Goal: Information Seeking & Learning: Learn about a topic

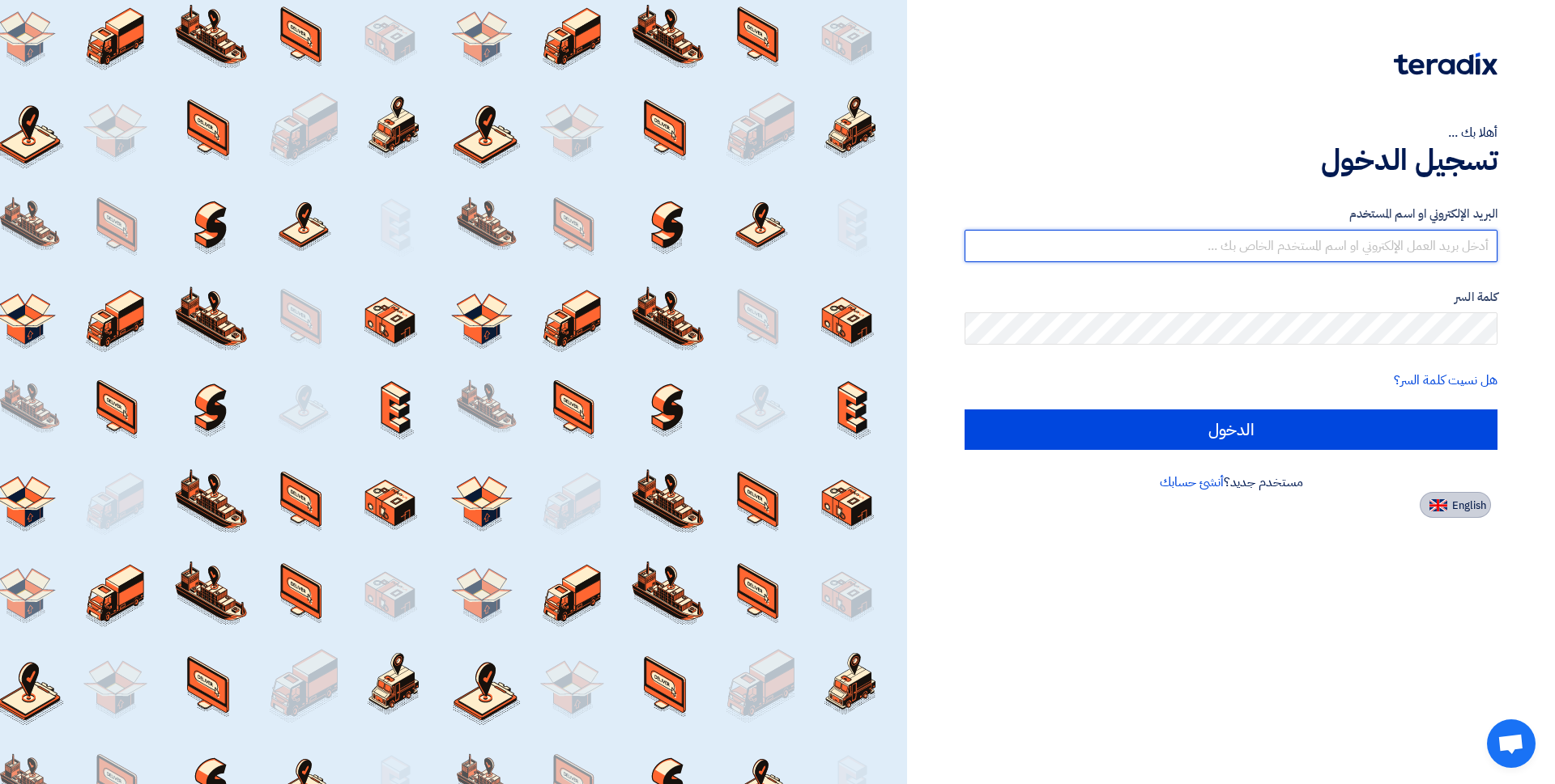
type input "[EMAIL_ADDRESS][DOMAIN_NAME]"
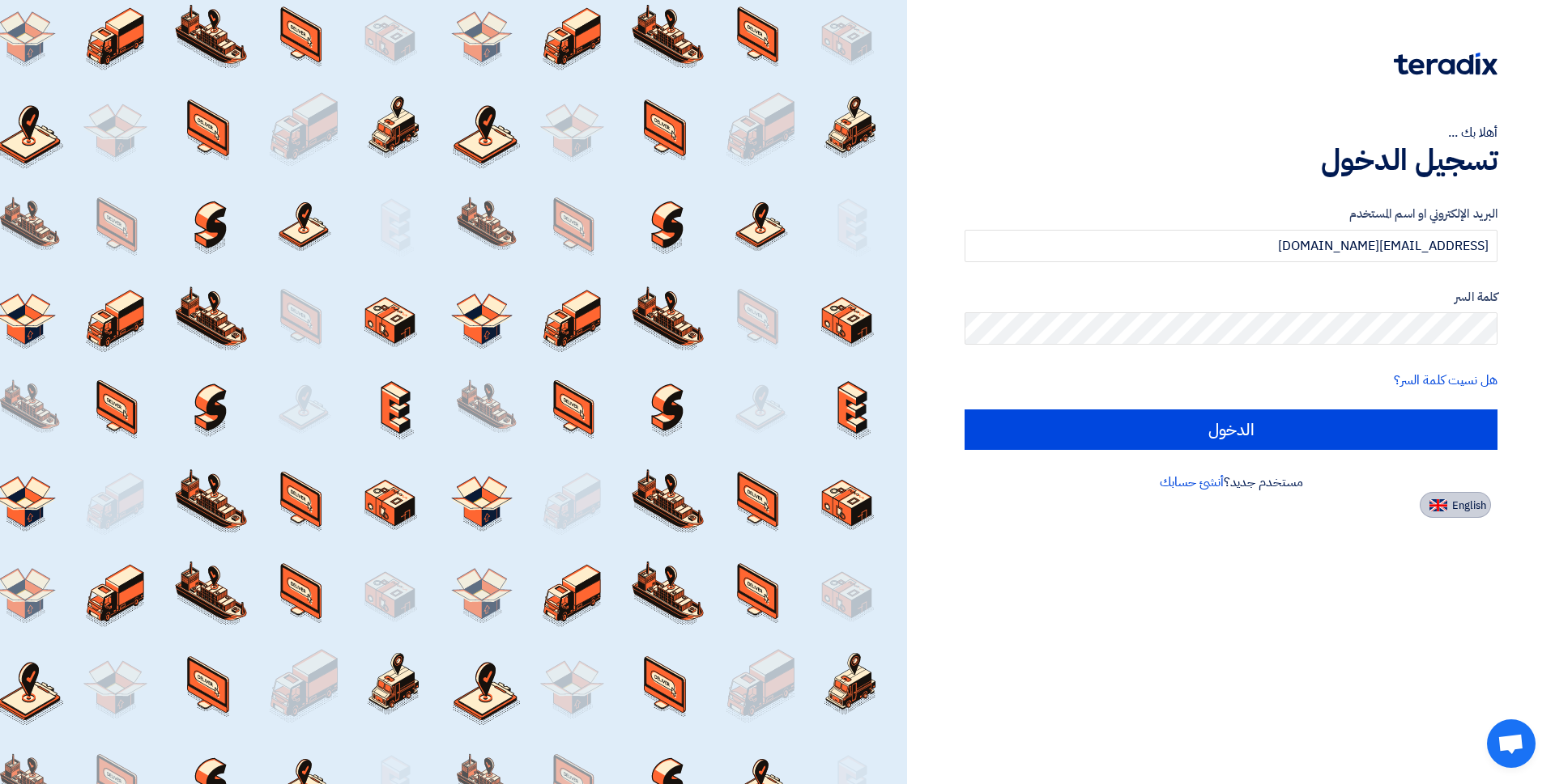
click at [1462, 506] on span "English" at bounding box center [1469, 505] width 34 height 11
type input "Sign in"
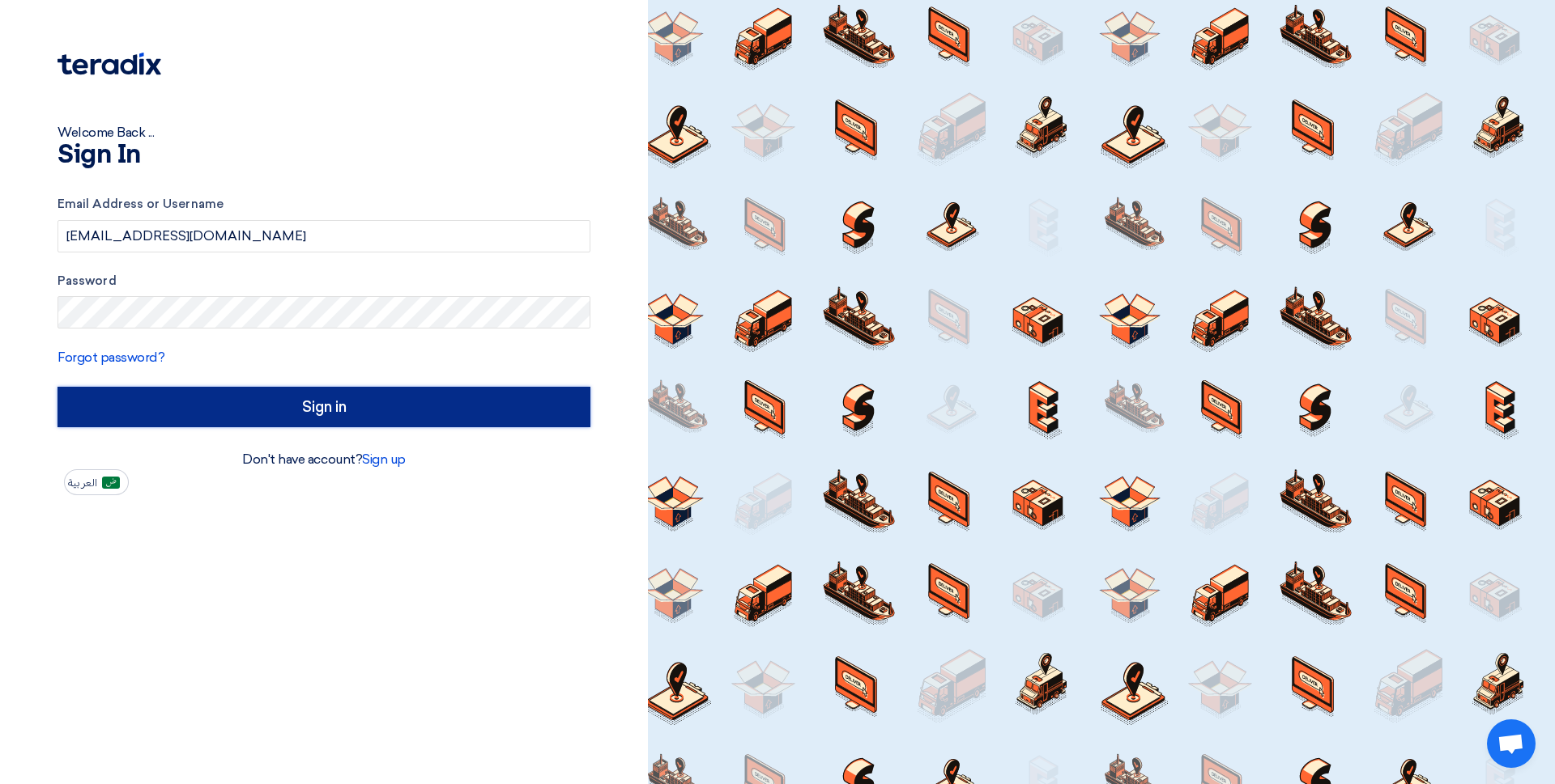
click at [318, 409] on input "Sign in" at bounding box center [323, 407] width 533 height 41
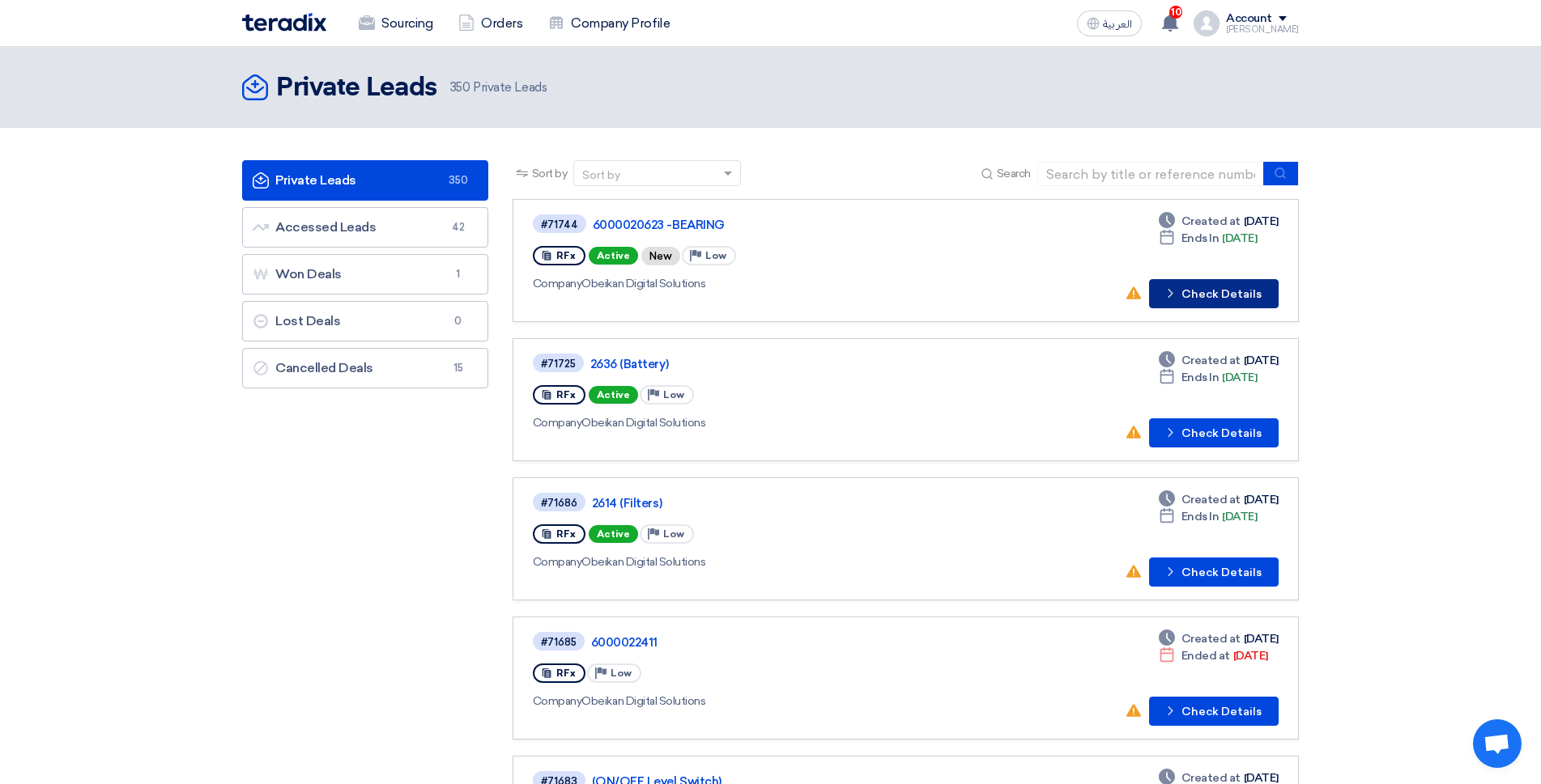
click at [1212, 294] on button "Check details Check Details" at bounding box center [1213, 294] width 129 height 29
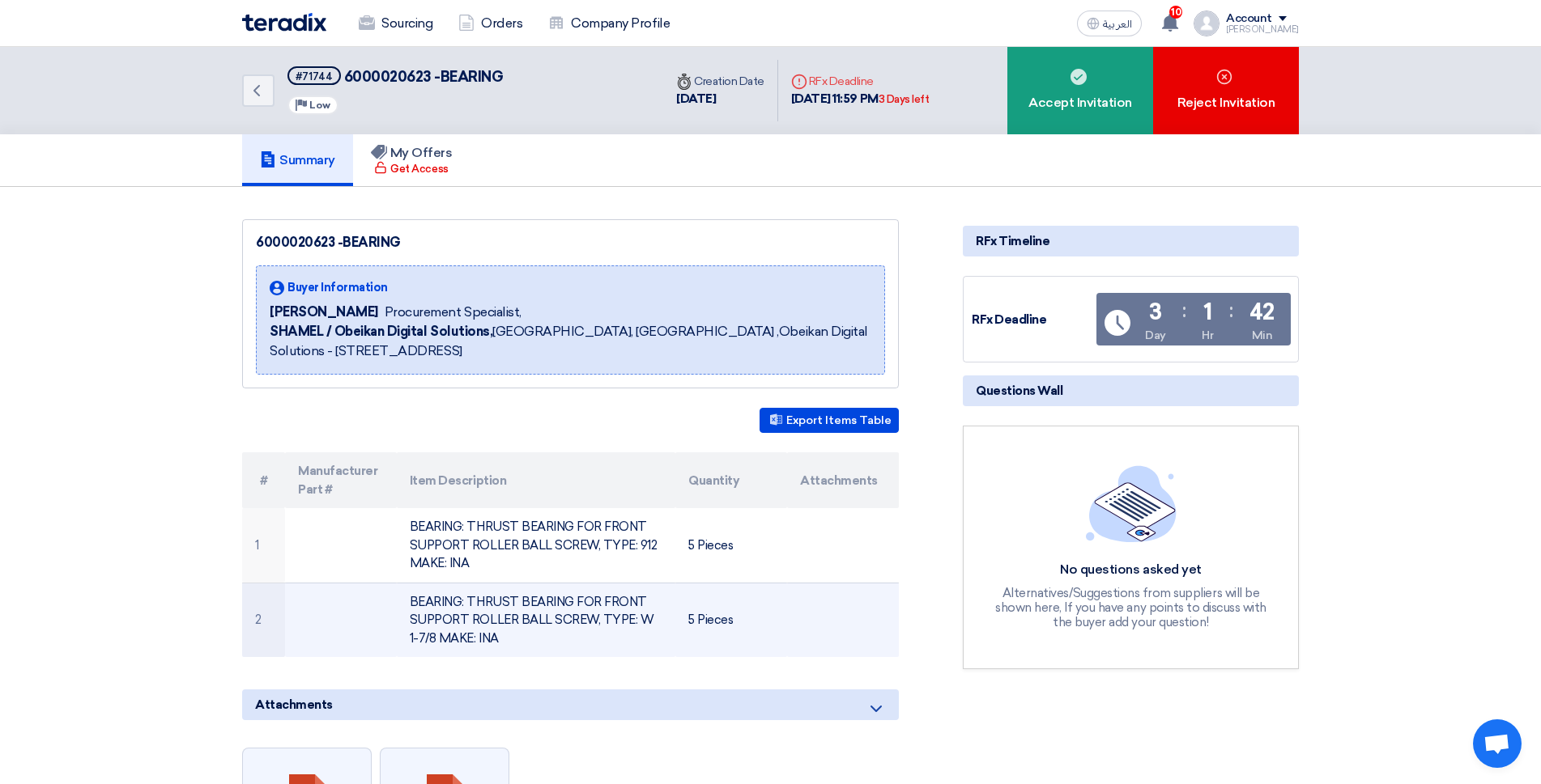
drag, startPoint x: 272, startPoint y: 536, endPoint x: 784, endPoint y: 624, distance: 519.5
click at [784, 624] on tbody "1 BEARING: THRUST BEARING FOR FRONT SUPPORT ROLLER BALL SCREW, TYPE: 912 MAKE: …" at bounding box center [571, 582] width 657 height 149
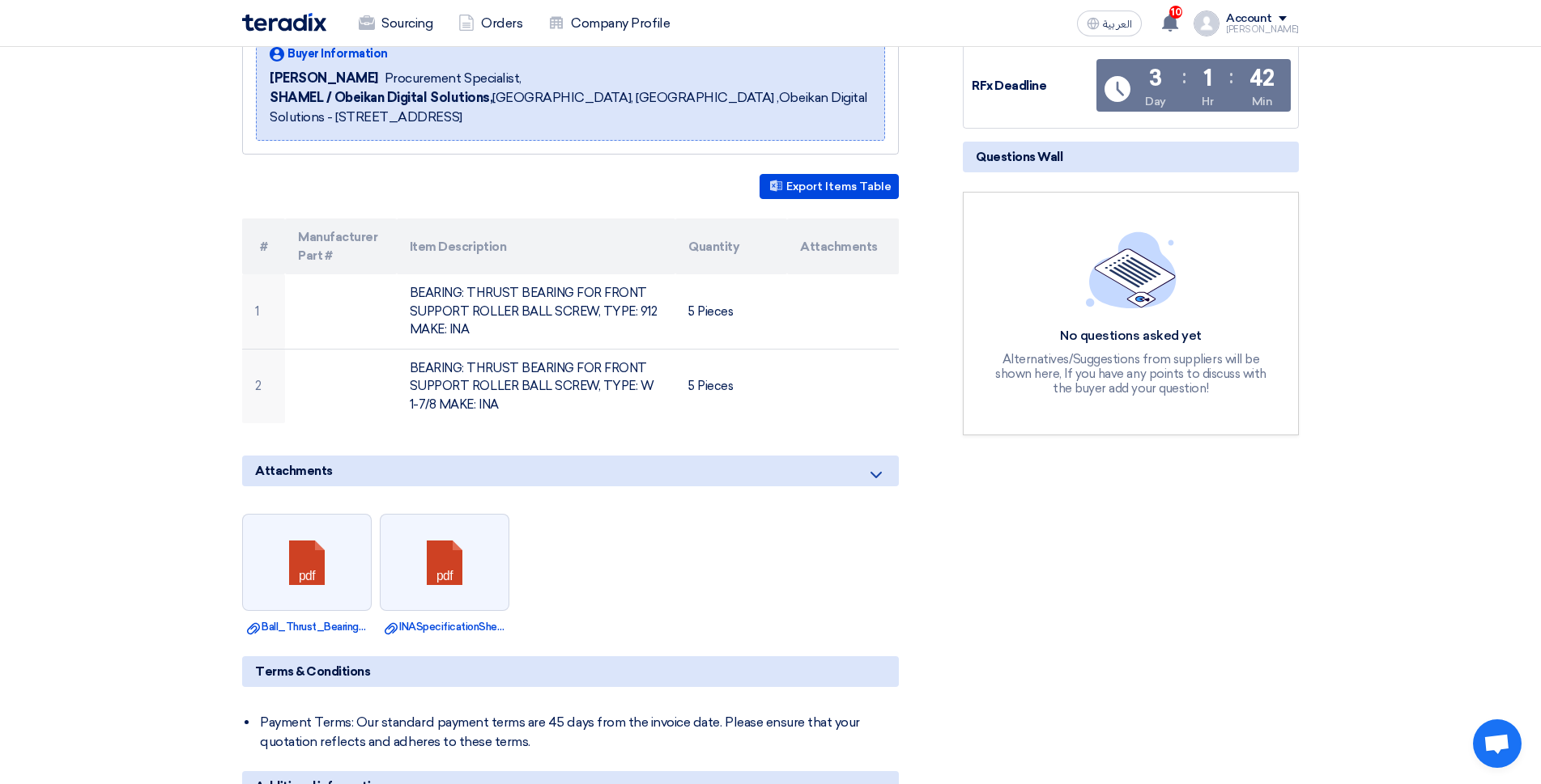
scroll to position [242, 0]
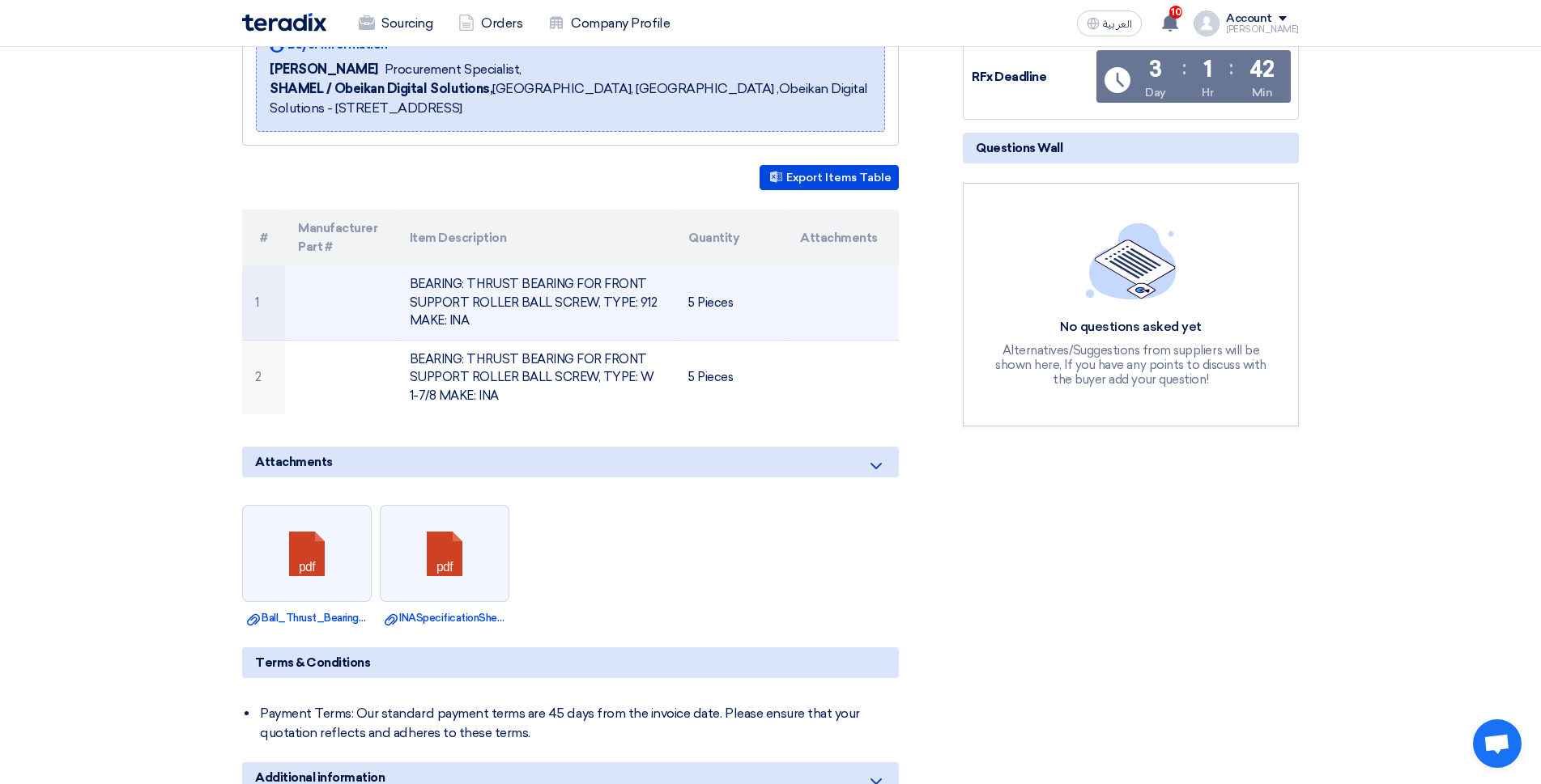
copy tbody "BEARING: THRUST BEARING FOR FRONT SUPPORT ROLLER BALL SCREW, TYPE: 912 MAKE: IN…"
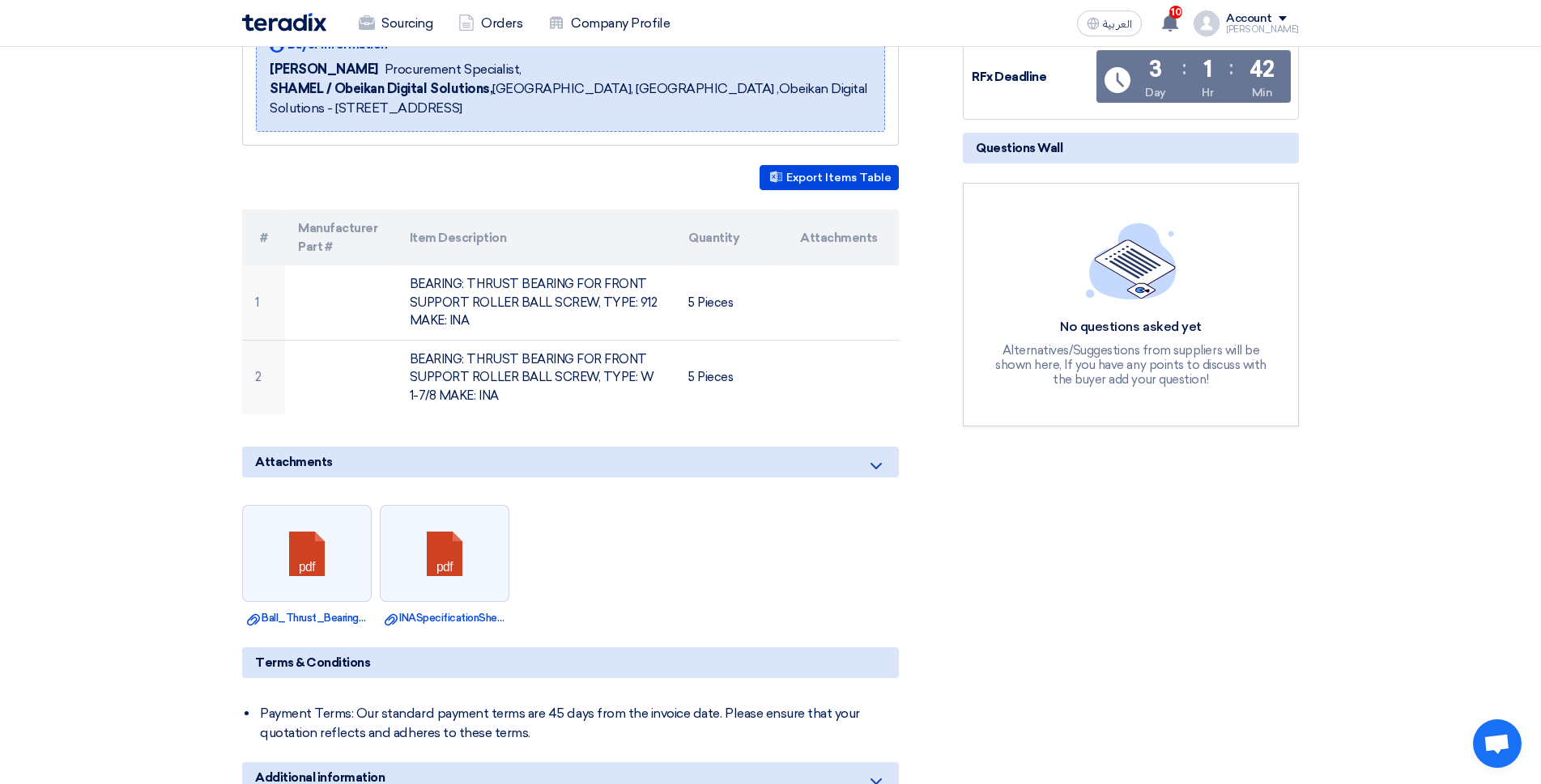
click at [593, 529] on ul "pdf Download file Ball_Thrust_Bearings.pdf pdf Download file INASpecificationSh…" at bounding box center [571, 566] width 657 height 137
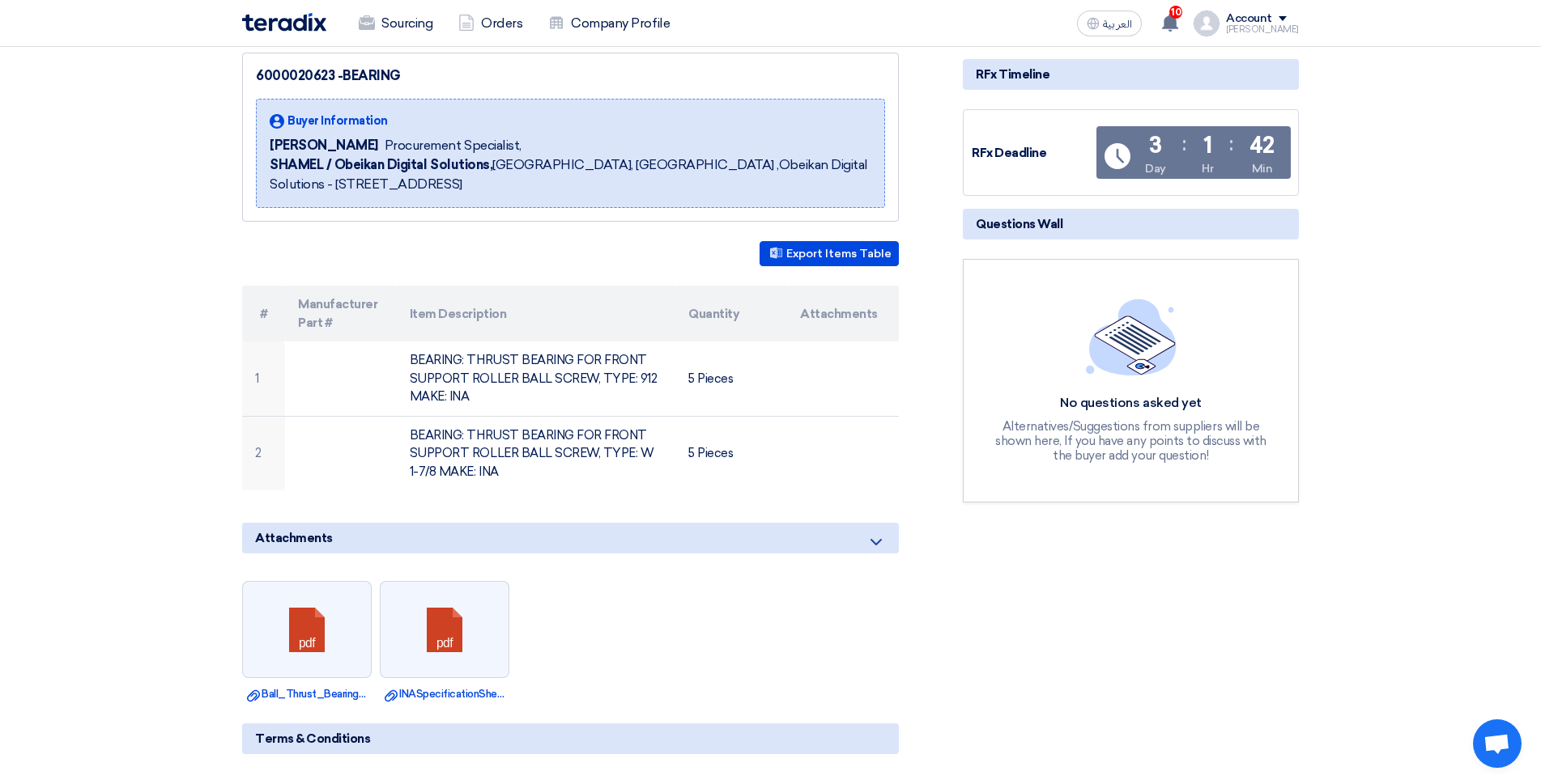
scroll to position [0, 0]
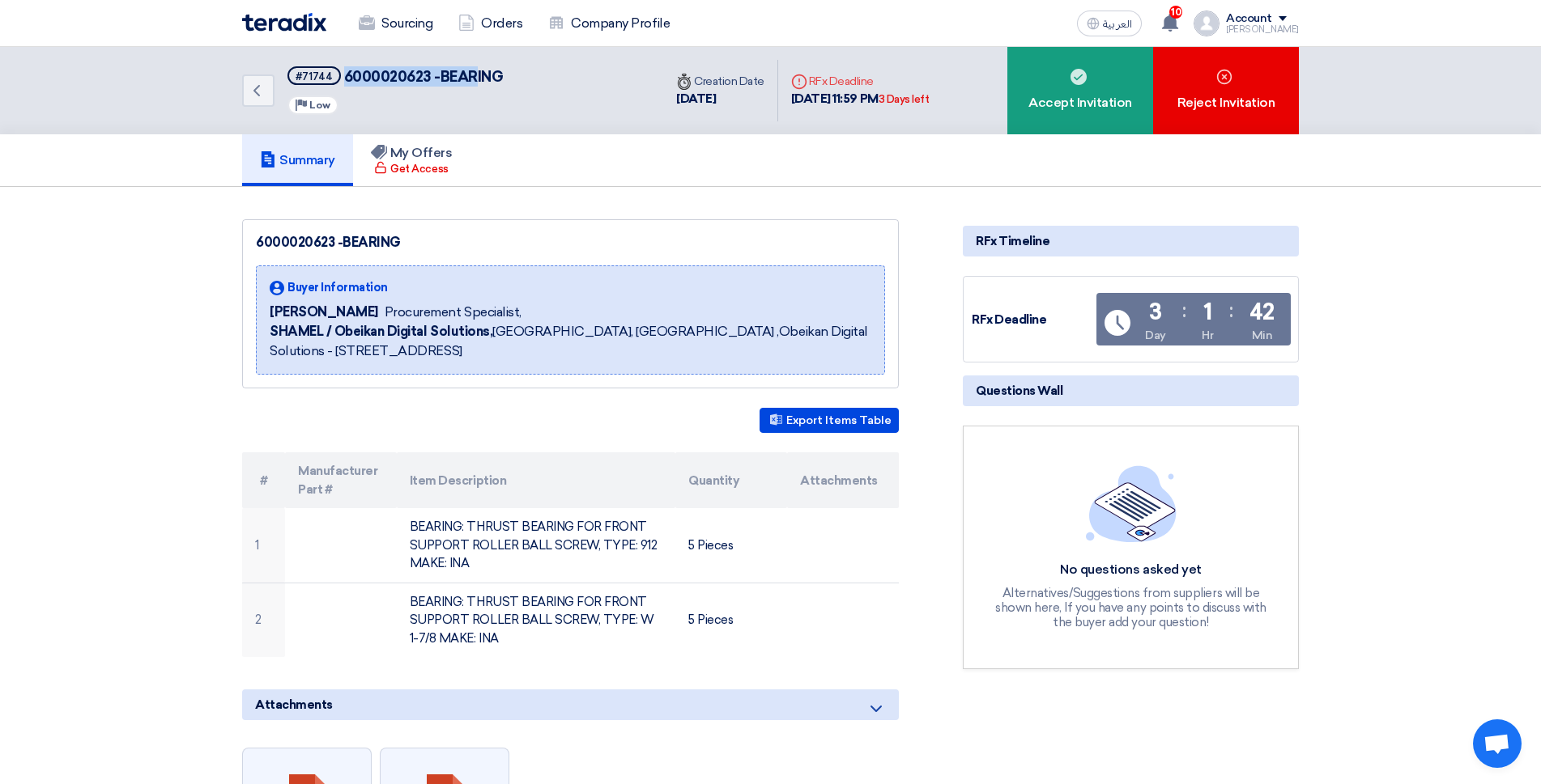
drag, startPoint x: 344, startPoint y: 72, endPoint x: 475, endPoint y: 72, distance: 131.0
click at [475, 72] on span "6000020623 -BEARING" at bounding box center [424, 76] width 160 height 18
click at [294, 73] on span "#71744" at bounding box center [314, 75] width 54 height 19
drag, startPoint x: 297, startPoint y: 73, endPoint x: 501, endPoint y: 73, distance: 204.0
click at [501, 73] on div "Back #71744 6000020623 -BEARING Priority Low" at bounding box center [453, 91] width 421 height 87
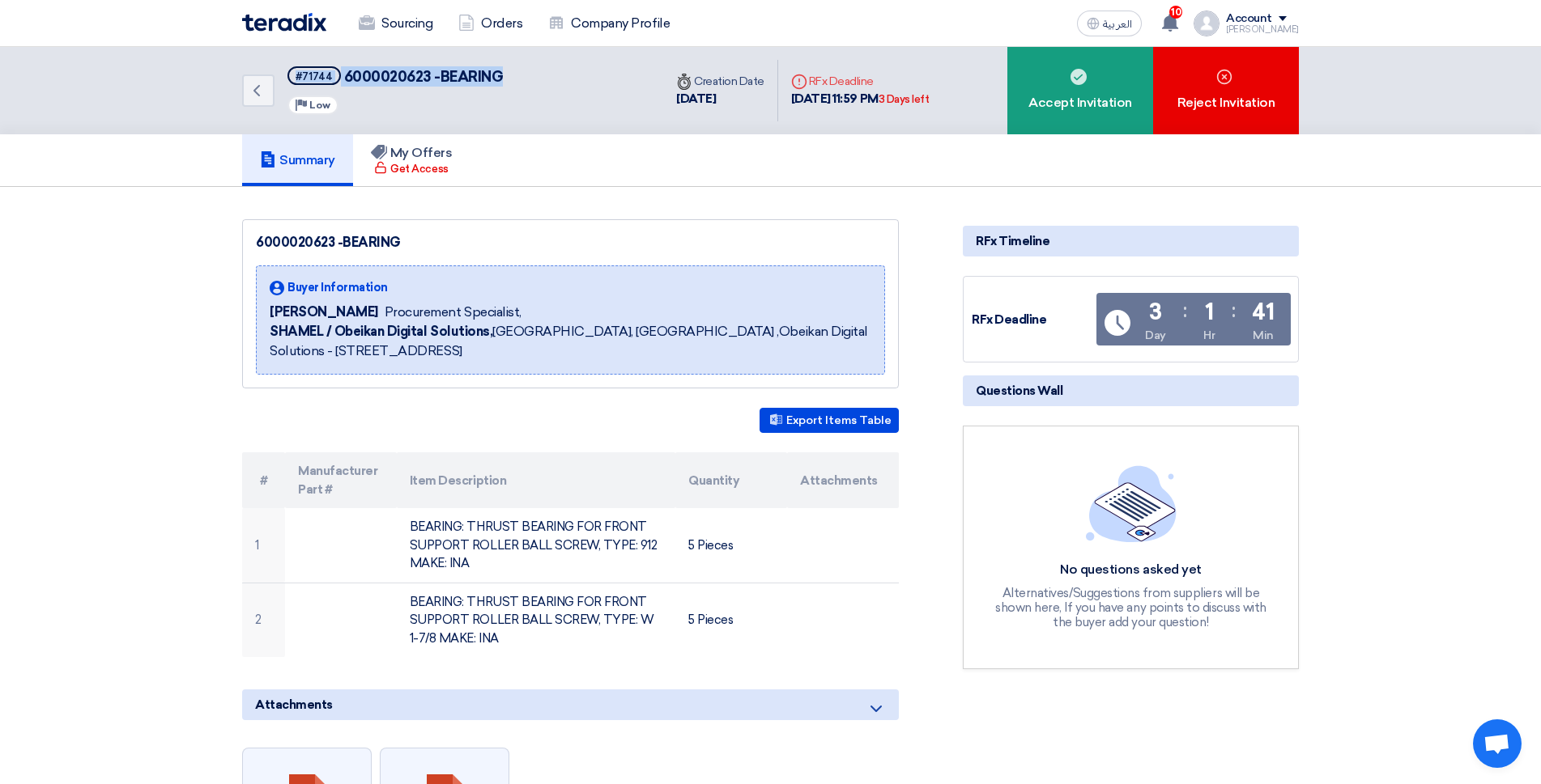
copy h5 "#71744 6000020623 -BEARING"
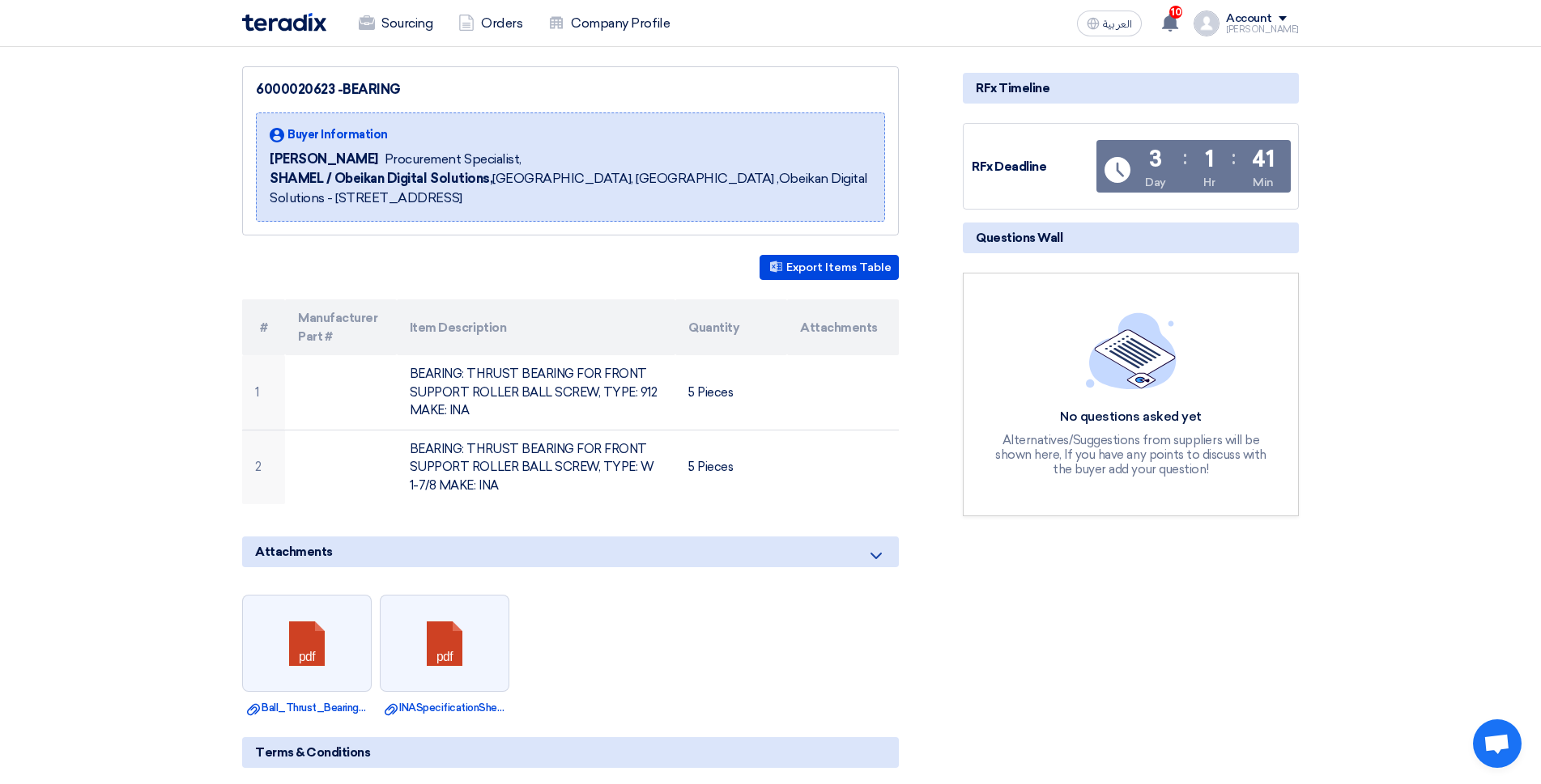
scroll to position [162, 0]
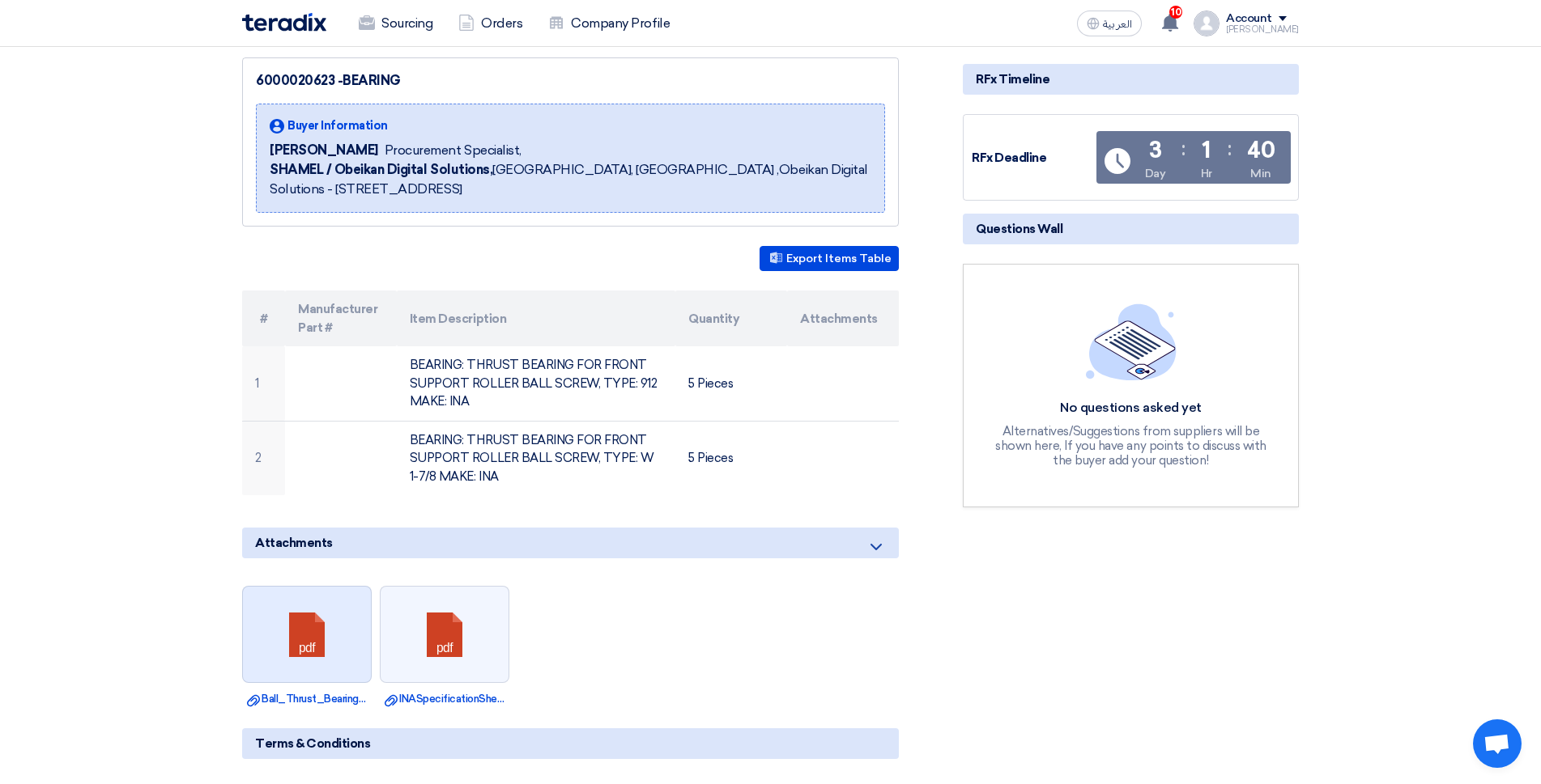
click at [328, 635] on link at bounding box center [307, 635] width 129 height 98
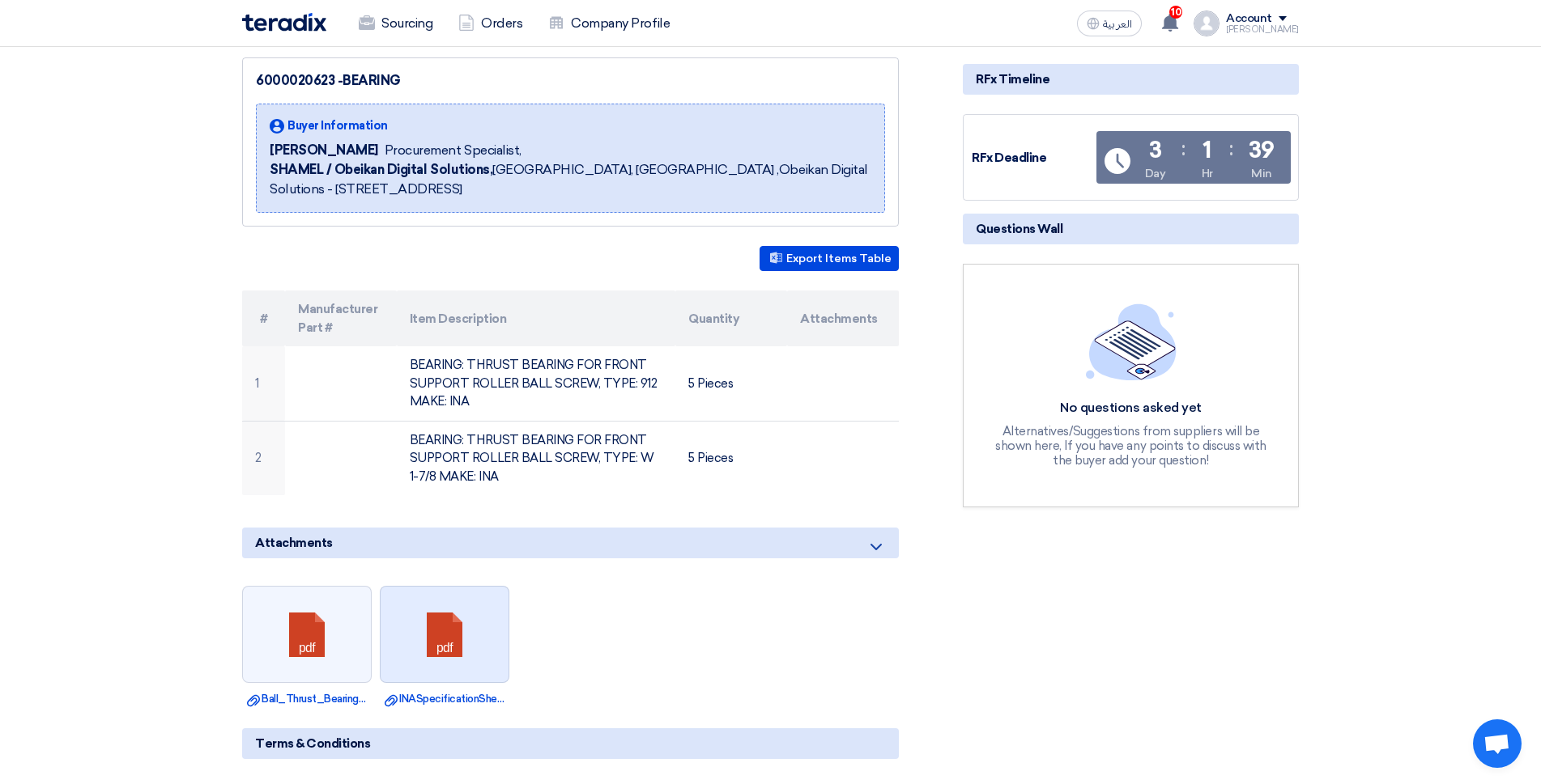
click at [456, 668] on link at bounding box center [444, 635] width 129 height 98
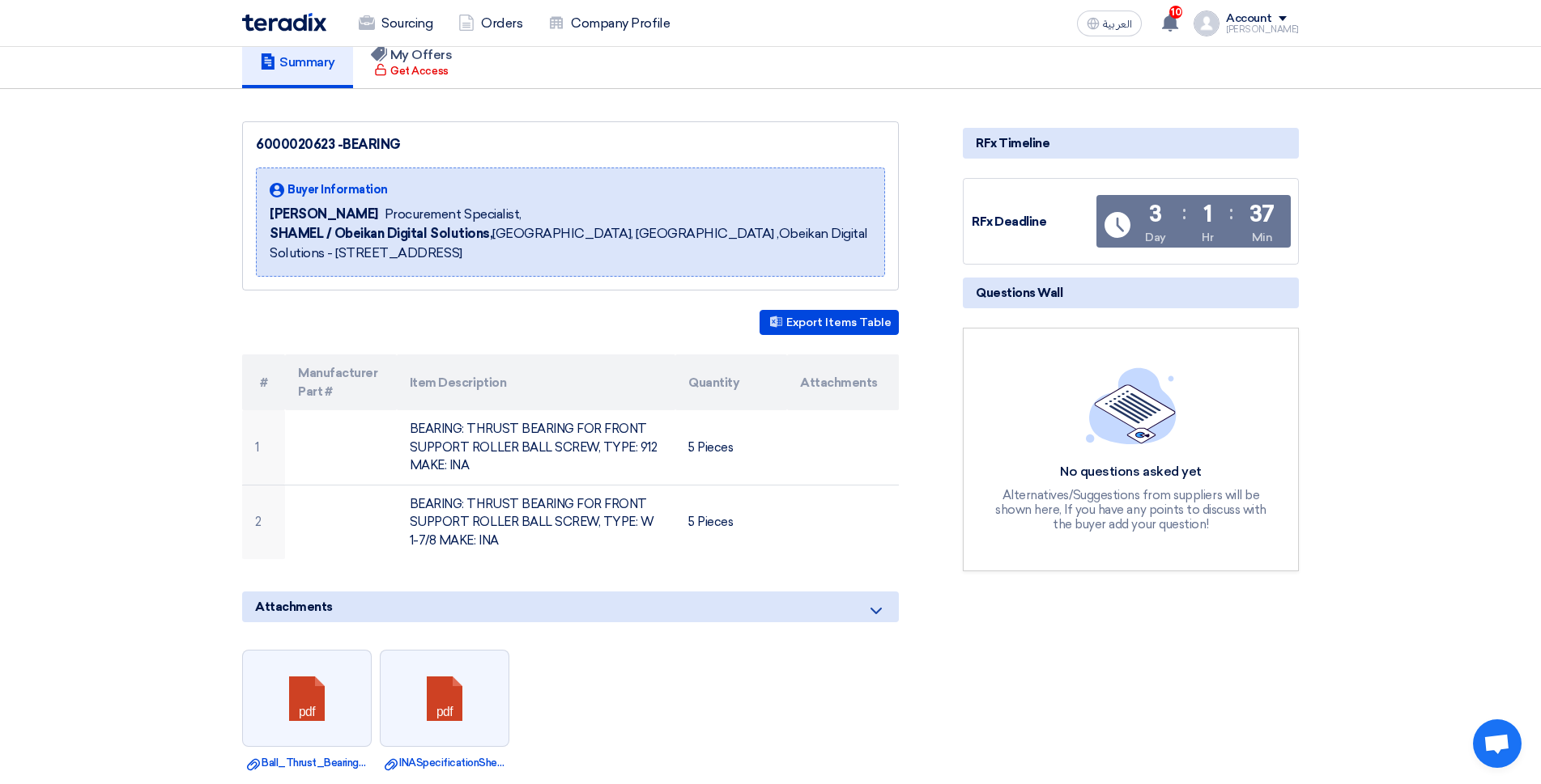
scroll to position [0, 0]
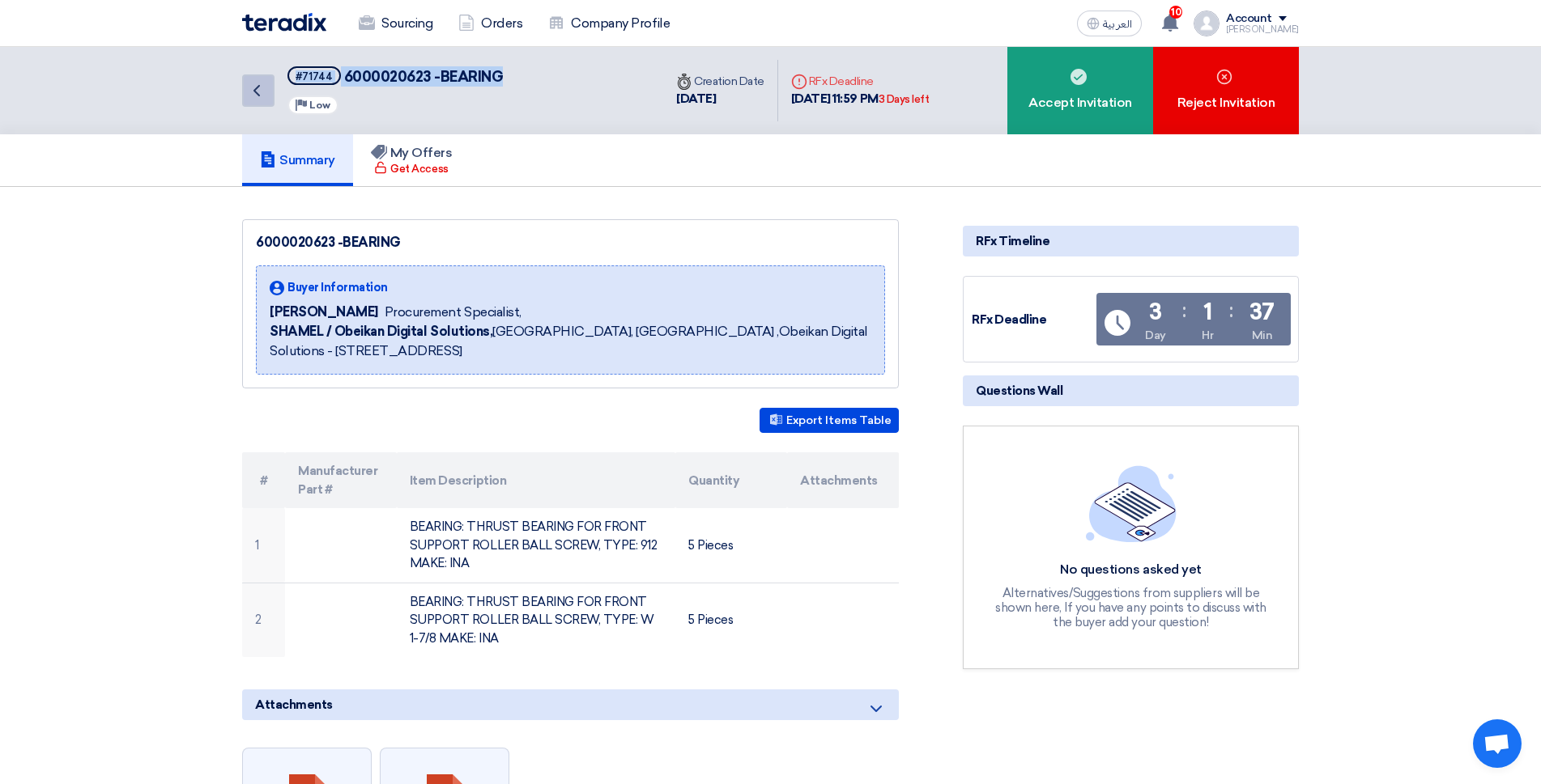
click at [245, 88] on link "Back" at bounding box center [258, 90] width 33 height 33
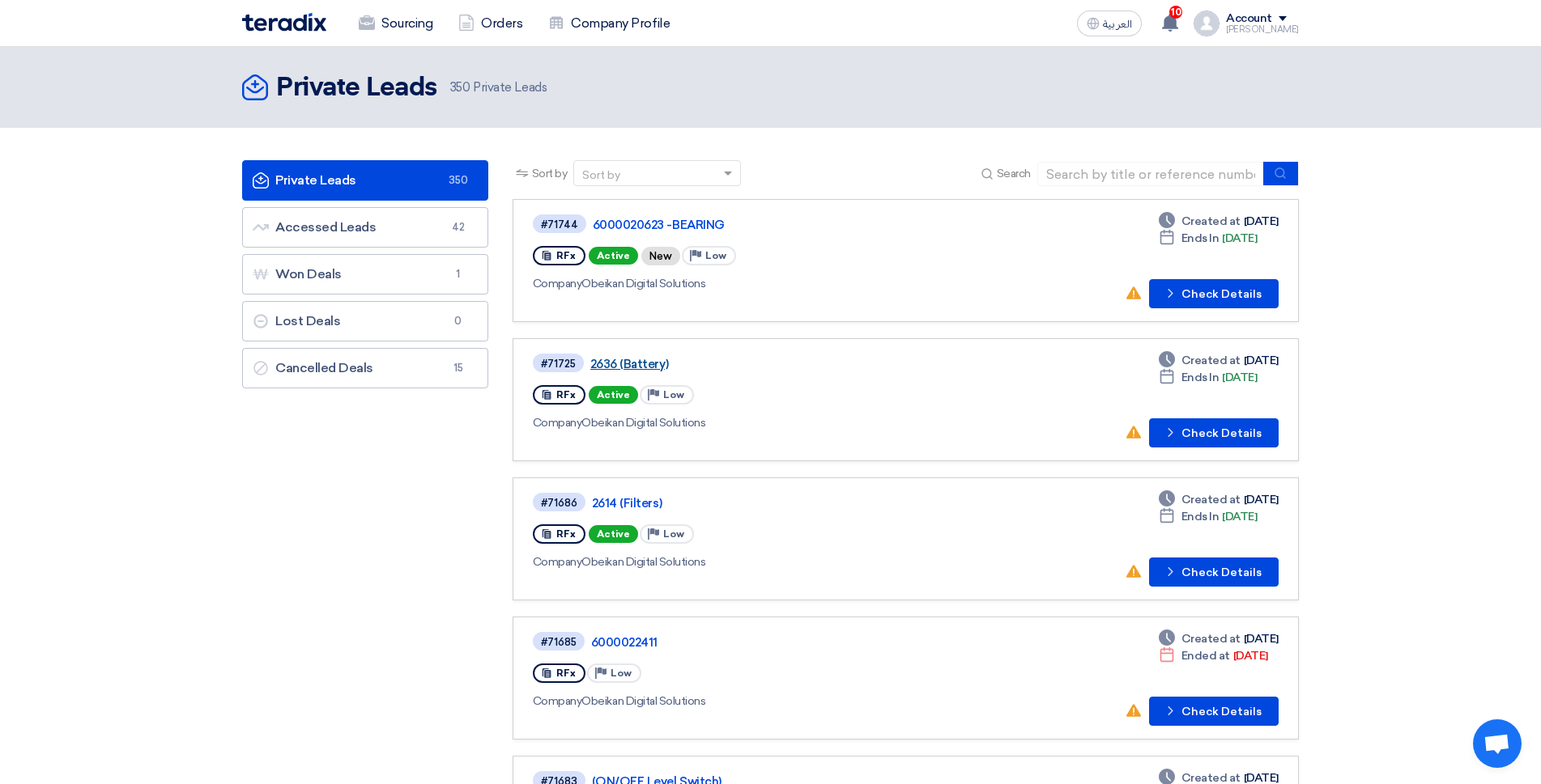
click at [616, 363] on link "2636 (Battery)" at bounding box center [793, 364] width 405 height 15
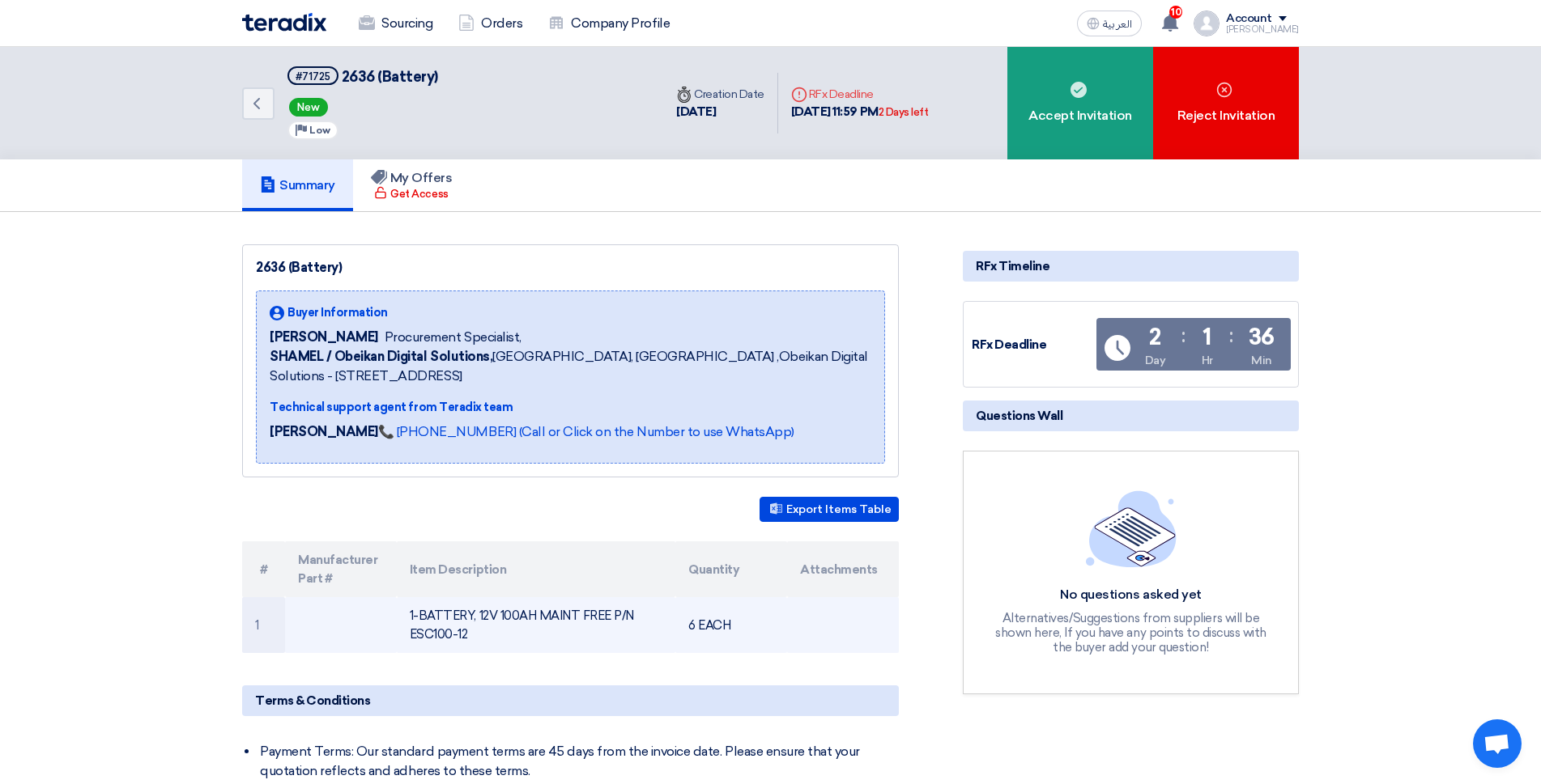
drag, startPoint x: 310, startPoint y: 620, endPoint x: 268, endPoint y: 621, distance: 42.0
click at [268, 621] on td "1" at bounding box center [264, 625] width 43 height 56
drag, startPoint x: 262, startPoint y: 616, endPoint x: 853, endPoint y: 620, distance: 591.0
click at [853, 620] on tr "1 1-BATTERY, 12V 100AH MAINT FREE P/N ESC100-12 6 EACH" at bounding box center [571, 625] width 657 height 56
copy tr "1-BATTERY, 12V 100AH MAINT FREE P/N ESC100-12 6 EACH"
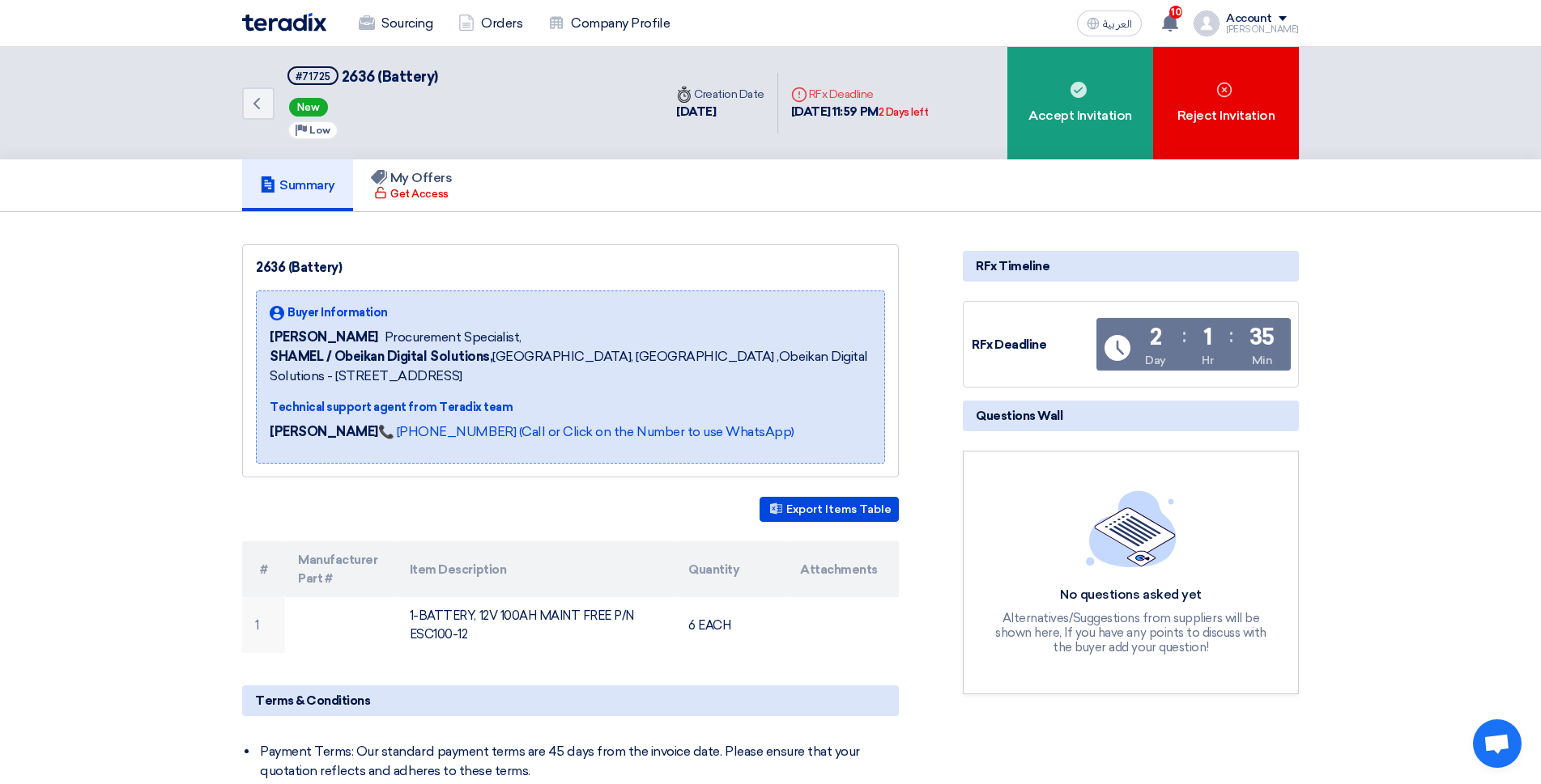
click at [415, 513] on div "Export Items Table" at bounding box center [571, 509] width 657 height 25
drag, startPoint x: 296, startPoint y: 73, endPoint x: 418, endPoint y: 87, distance: 122.8
click at [418, 87] on div "#71725 2636 (Battery) New Priority Low" at bounding box center [362, 102] width 151 height 73
copy h5 "#71725 2636 (Battery)"
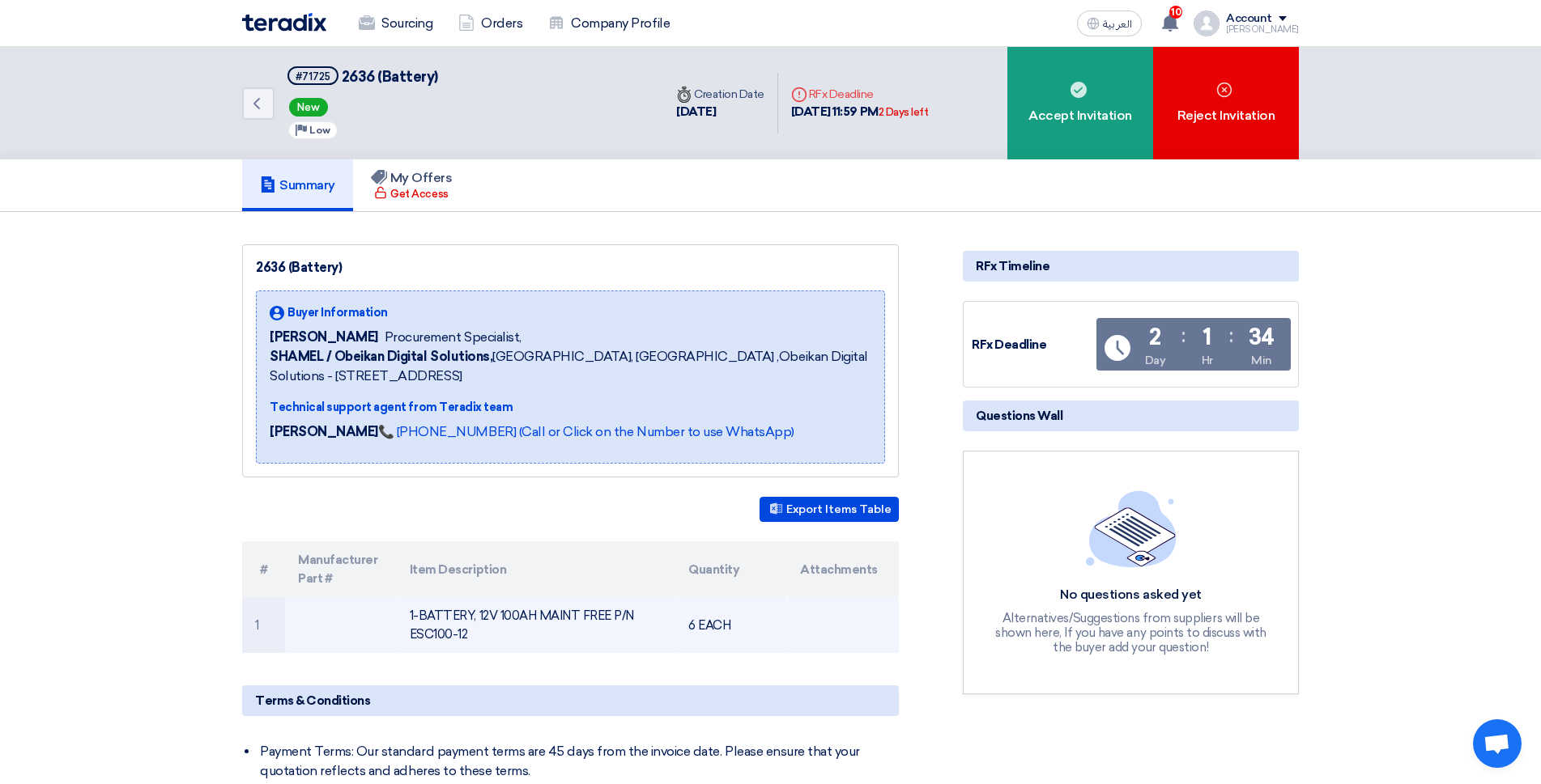
click at [812, 630] on td at bounding box center [843, 625] width 112 height 56
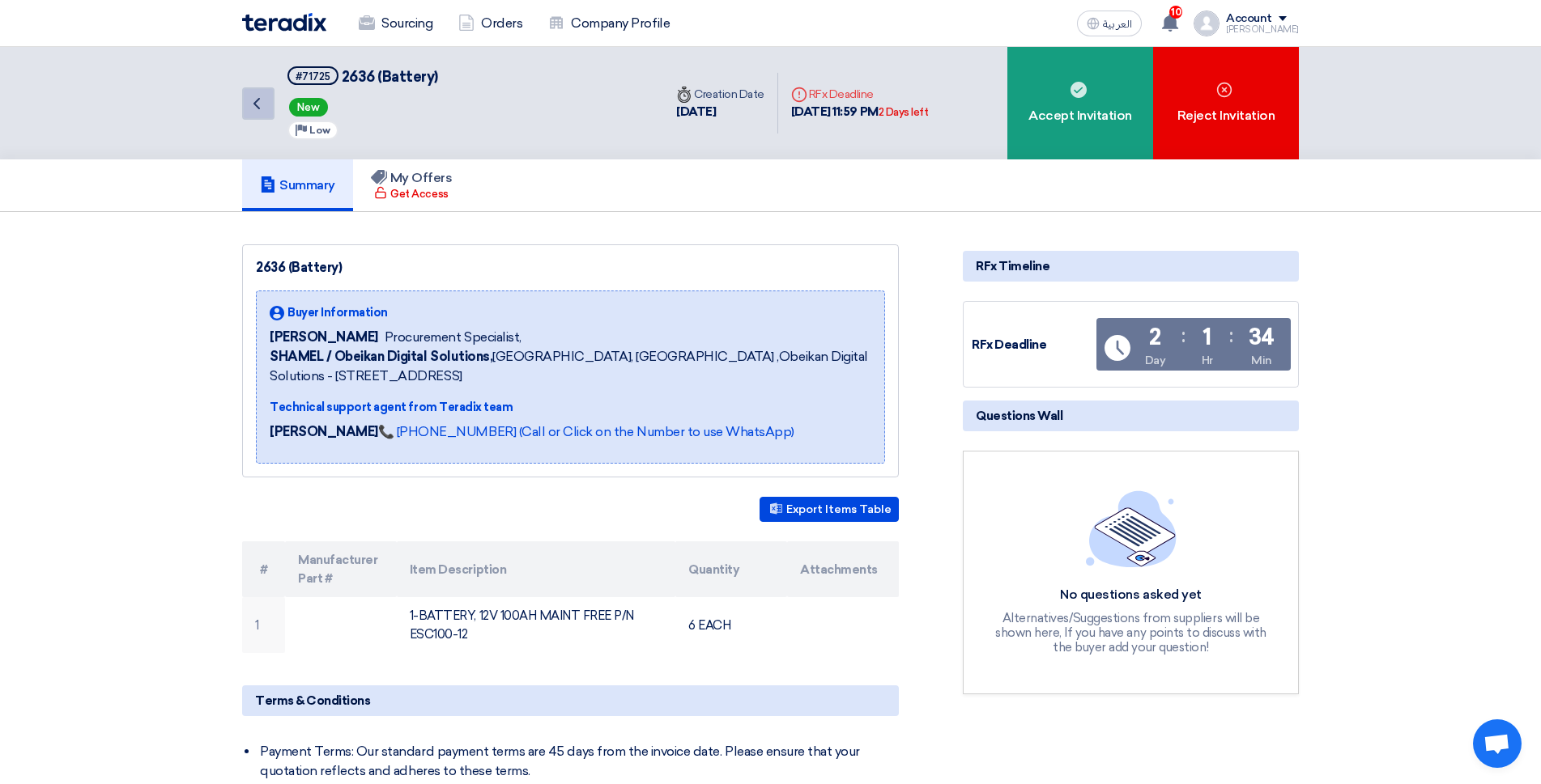
click at [255, 109] on icon "Back" at bounding box center [257, 103] width 20 height 20
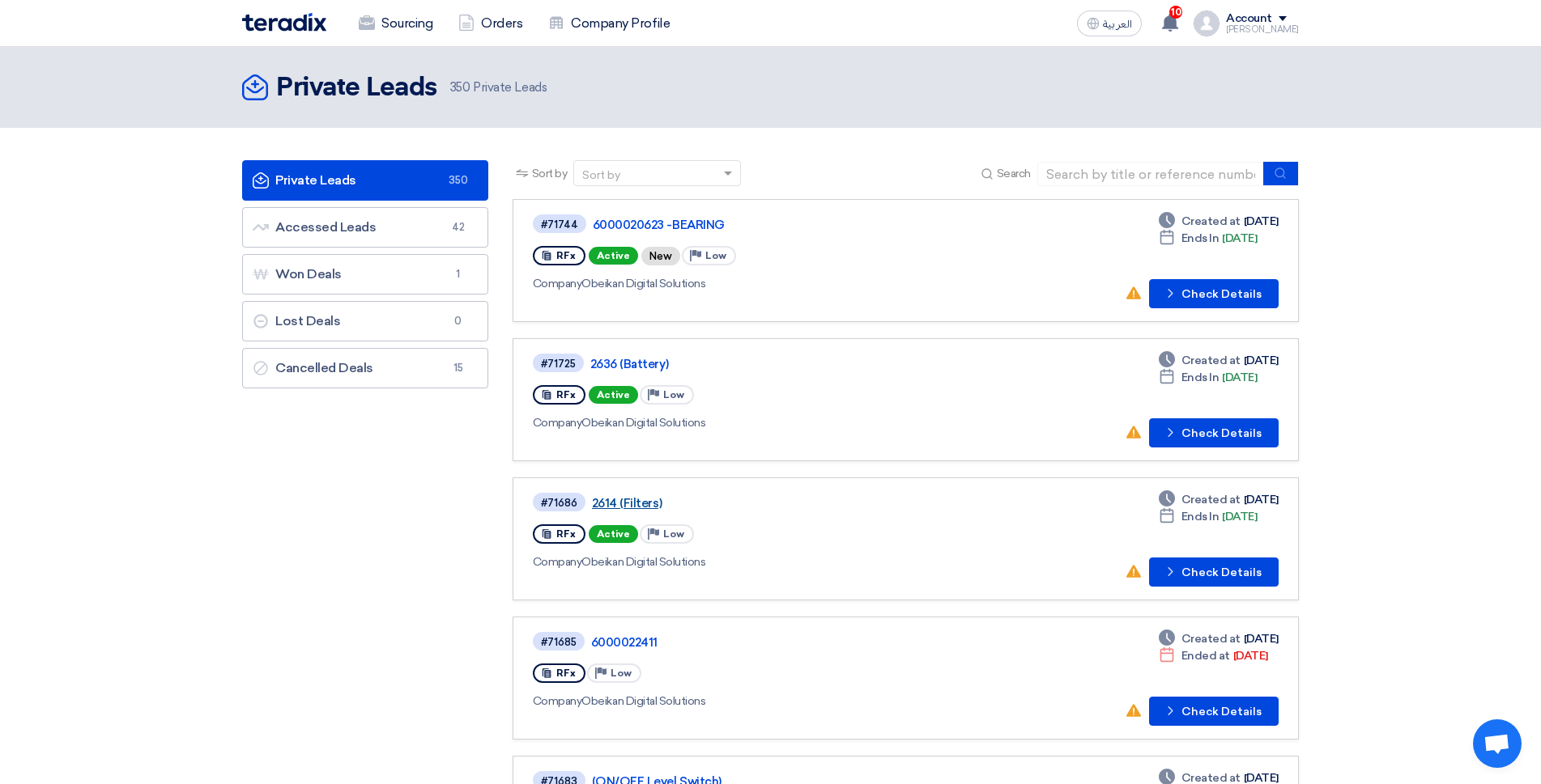
click at [609, 507] on link "2614 (Filters)" at bounding box center [795, 503] width 405 height 15
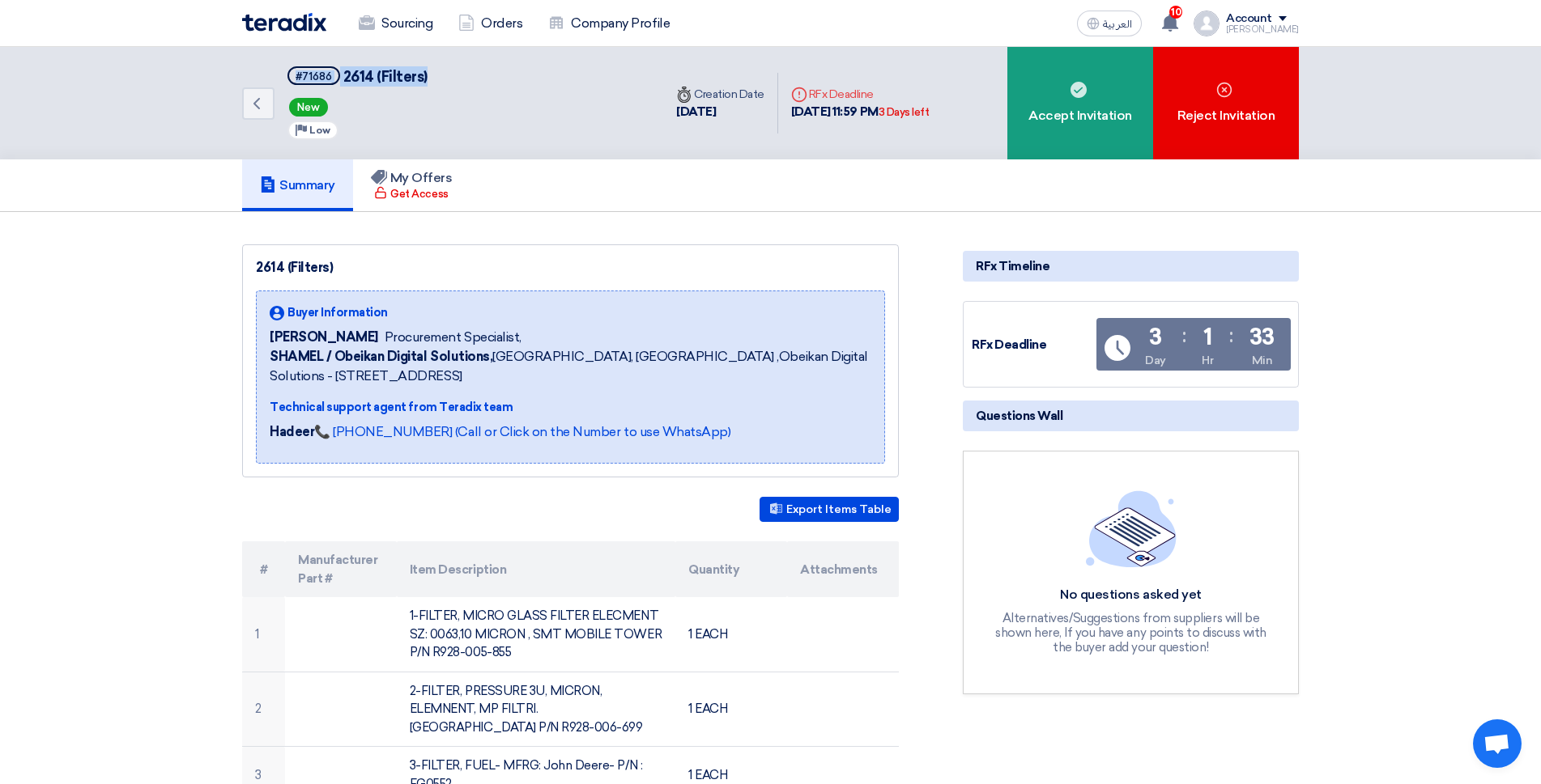
drag, startPoint x: 294, startPoint y: 75, endPoint x: 429, endPoint y: 83, distance: 135.2
click at [429, 83] on div "Back #71686 2614 (Filters) New Priority Low" at bounding box center [453, 103] width 421 height 112
copy h5 "#71686 2614 (Filters)"
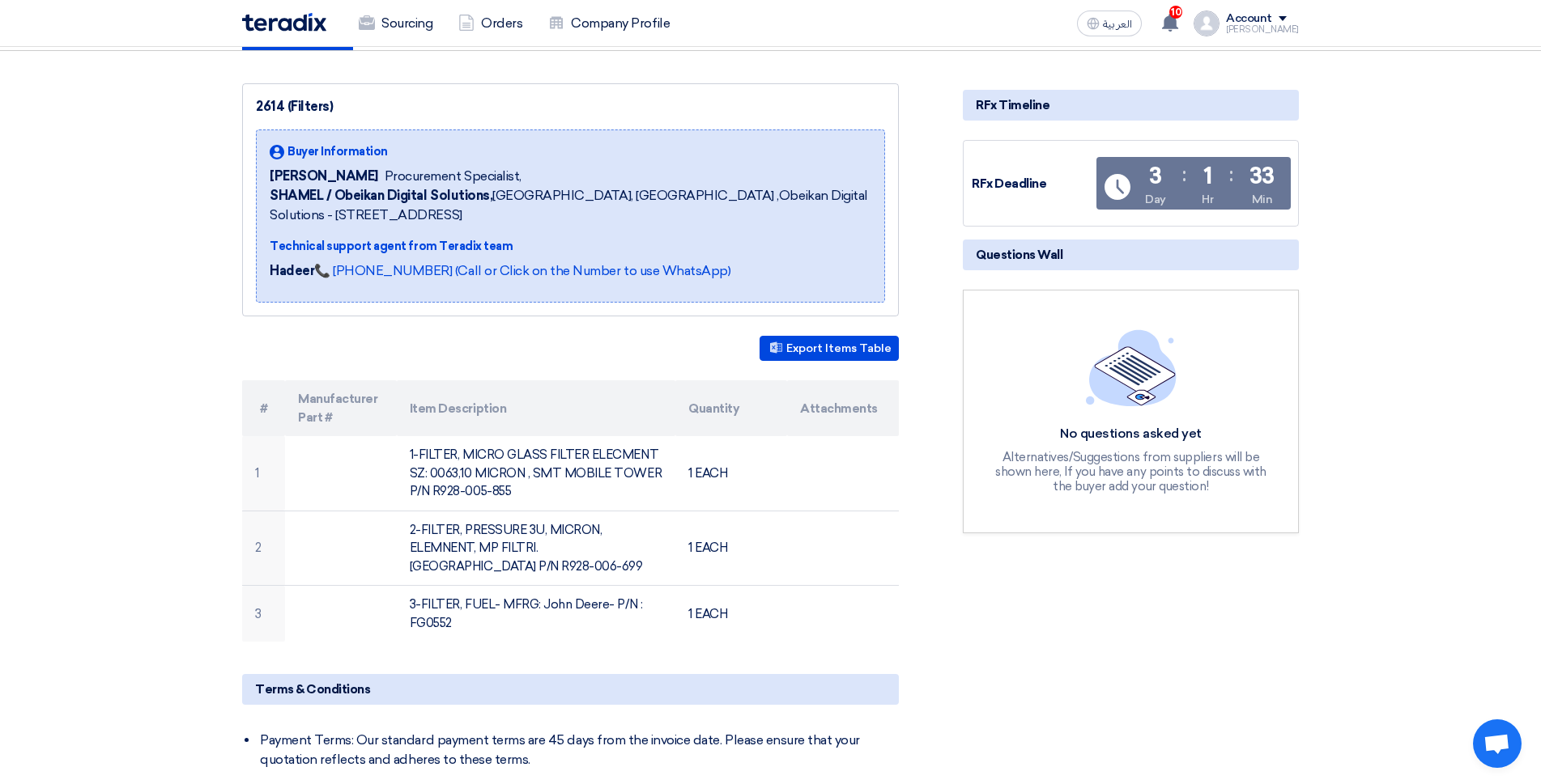
scroll to position [162, 0]
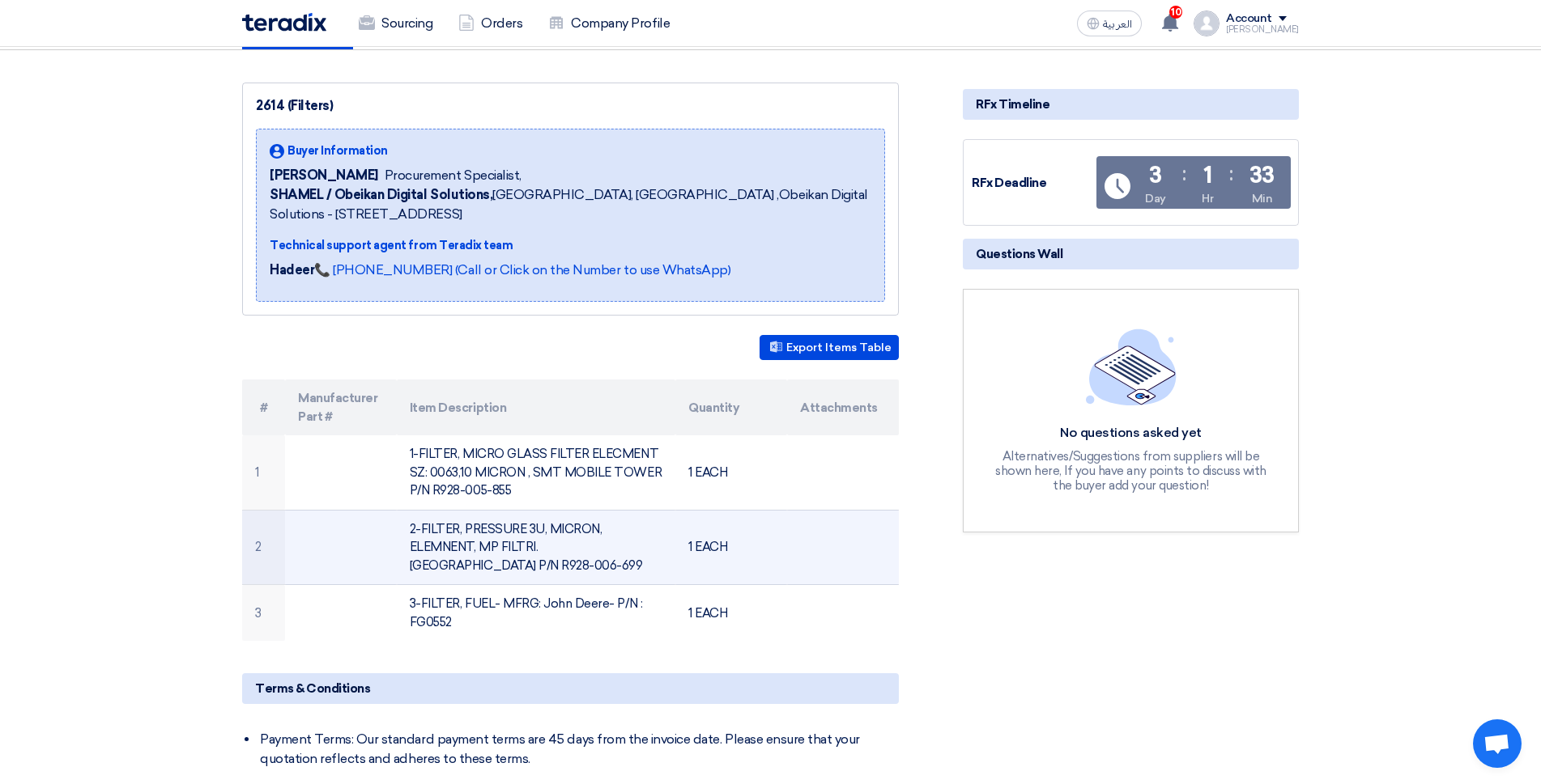
drag, startPoint x: 271, startPoint y: 466, endPoint x: 602, endPoint y: 535, distance: 338.1
click at [534, 516] on tbody "1 1-FILTER, MICRO GLASS FILTER ELECMENT SZ: 0063,10 MICRON , SMT MOBILE TOWER P…" at bounding box center [571, 538] width 657 height 205
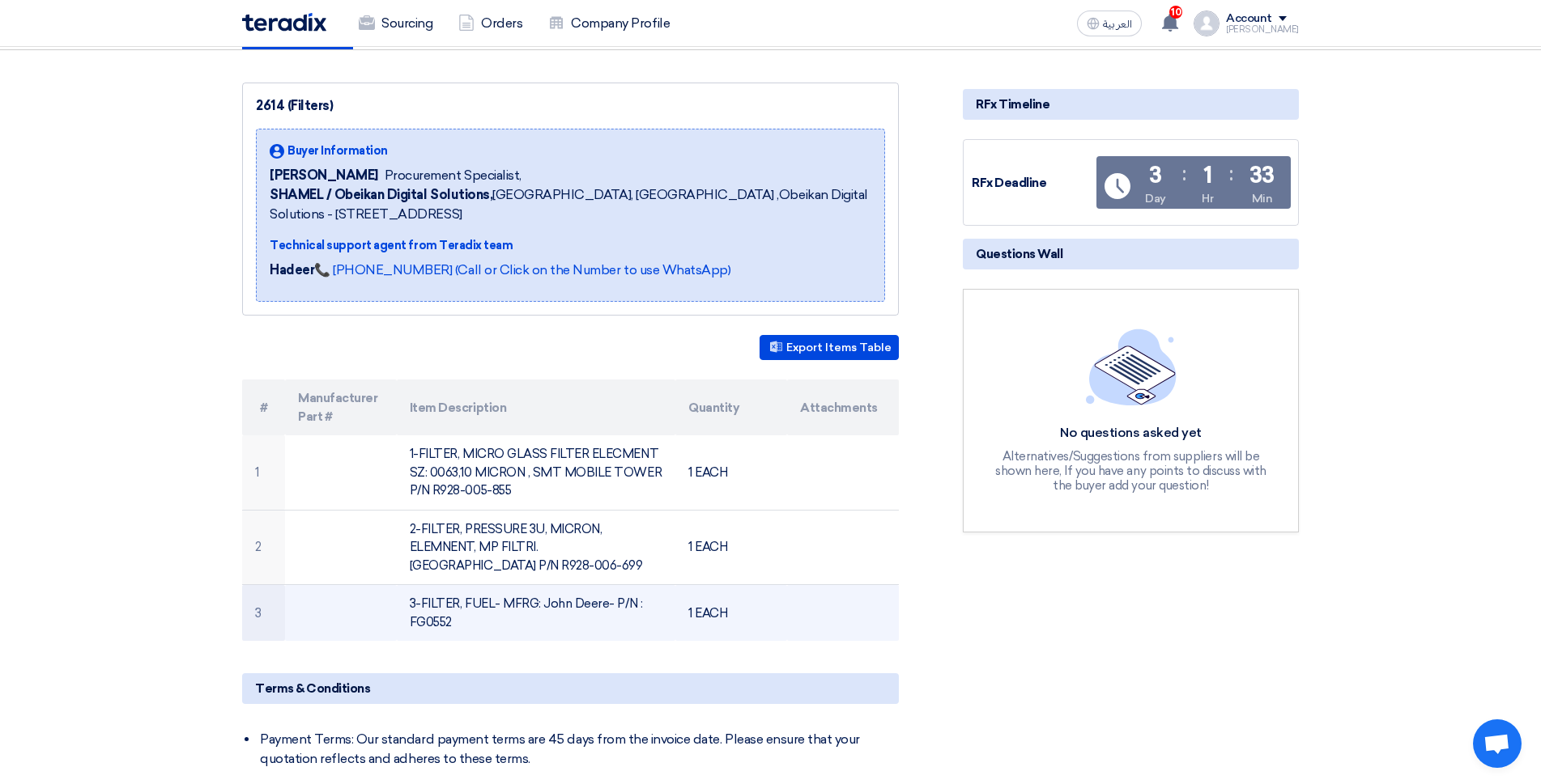
drag, startPoint x: 602, startPoint y: 535, endPoint x: 743, endPoint y: 627, distance: 168.4
click at [743, 627] on tbody "1 1-FILTER, MICRO GLASS FILTER ELECMENT SZ: 0063,10 MICRON , SMT MOBILE TOWER P…" at bounding box center [571, 538] width 657 height 205
drag, startPoint x: 259, startPoint y: 466, endPoint x: 745, endPoint y: 606, distance: 505.8
click at [745, 606] on tbody "1 1-FILTER, MICRO GLASS FILTER ELECMENT SZ: 0063,10 MICRON , SMT MOBILE TOWER P…" at bounding box center [571, 538] width 657 height 205
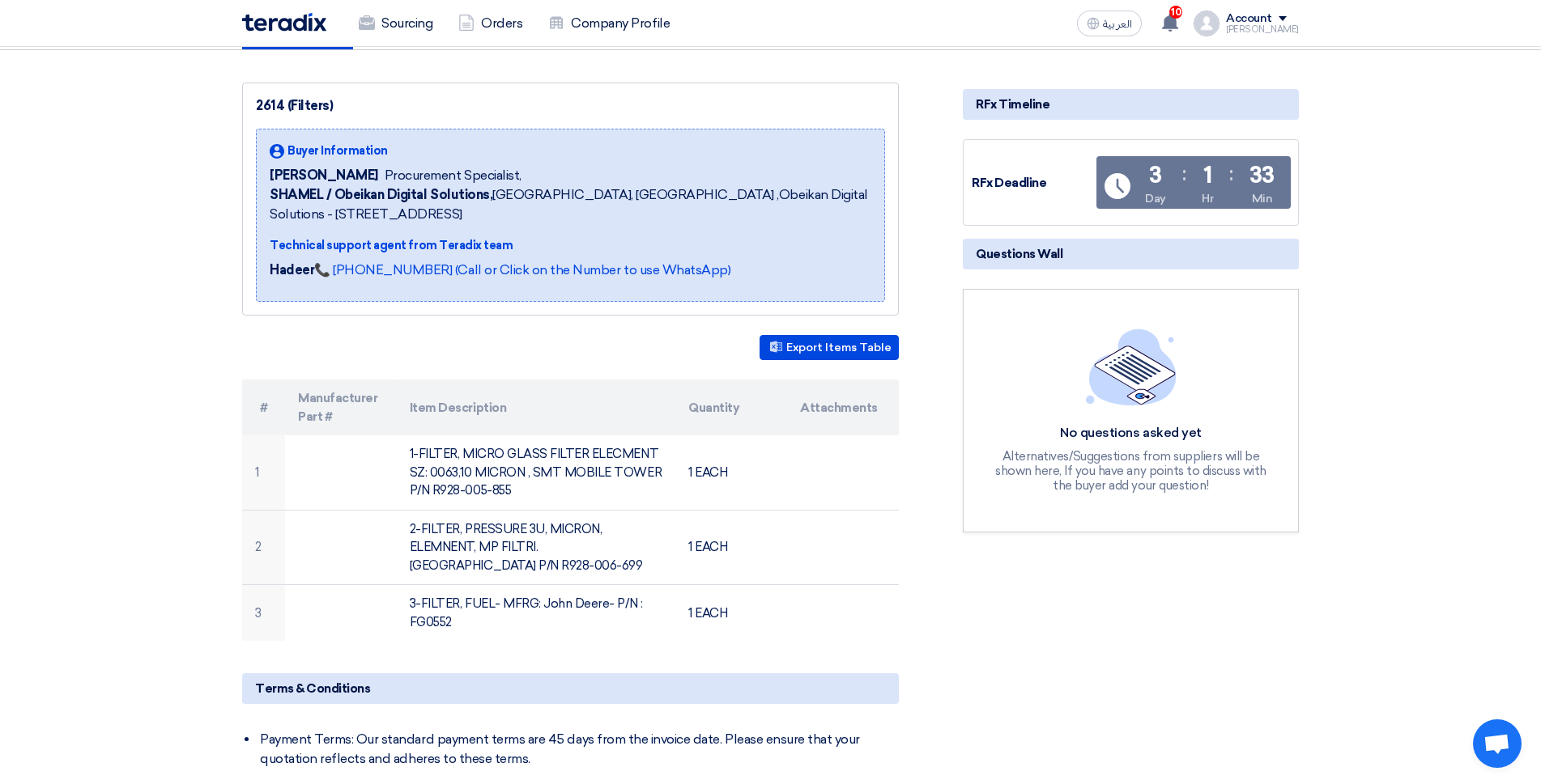
copy tbody "1-FILTER, MICRO GLASS FILTER ELECMENT SZ: 0063,10 MICRON , SMT MOBILE TOWER P/N…"
click at [533, 649] on div "2614 (Filters) Buyer Information [PERSON_NAME] Procurement Specialist, SHAMEL /…" at bounding box center [589, 544] width 720 height 923
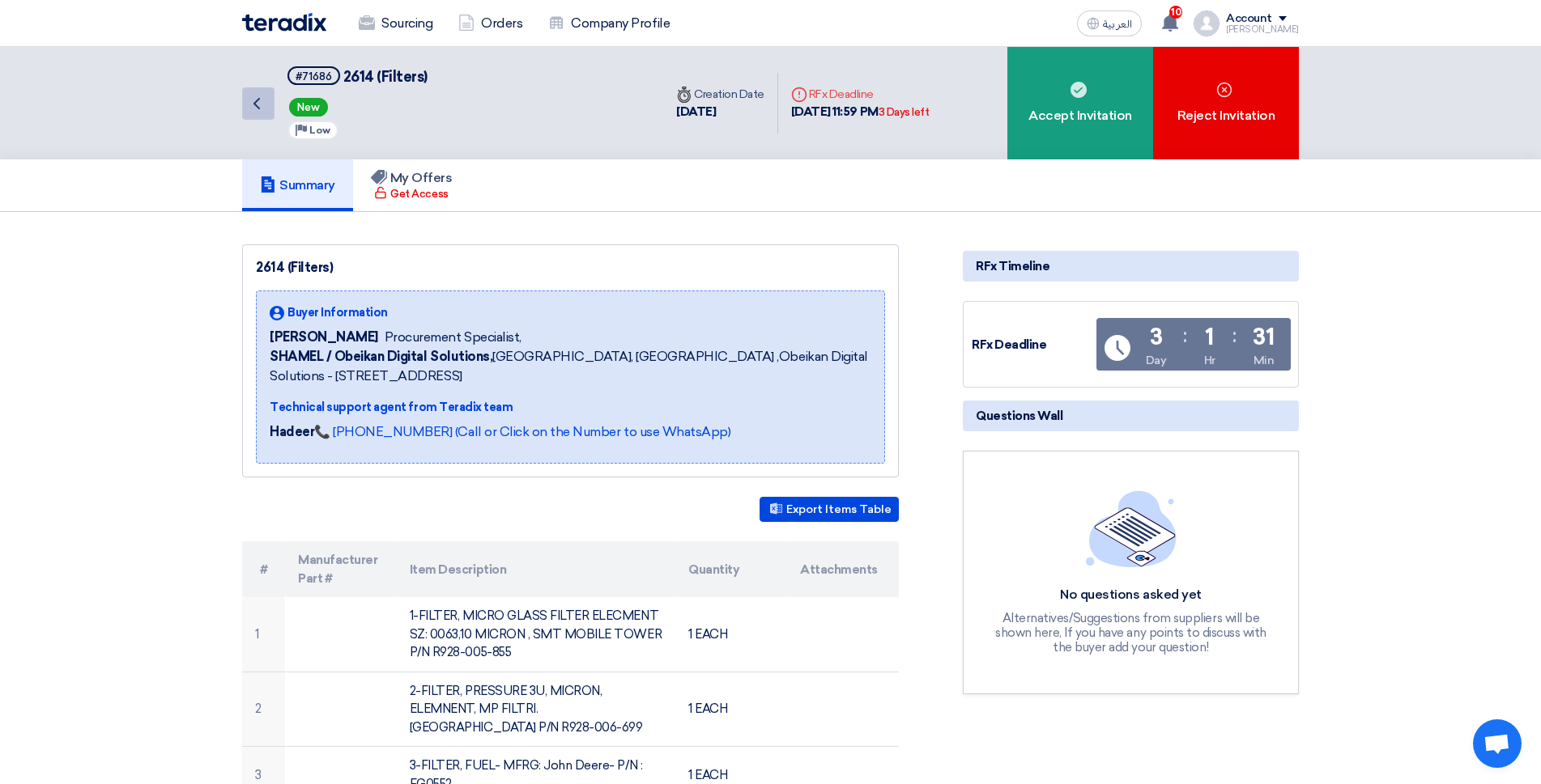
click at [255, 111] on icon "Back" at bounding box center [257, 103] width 20 height 20
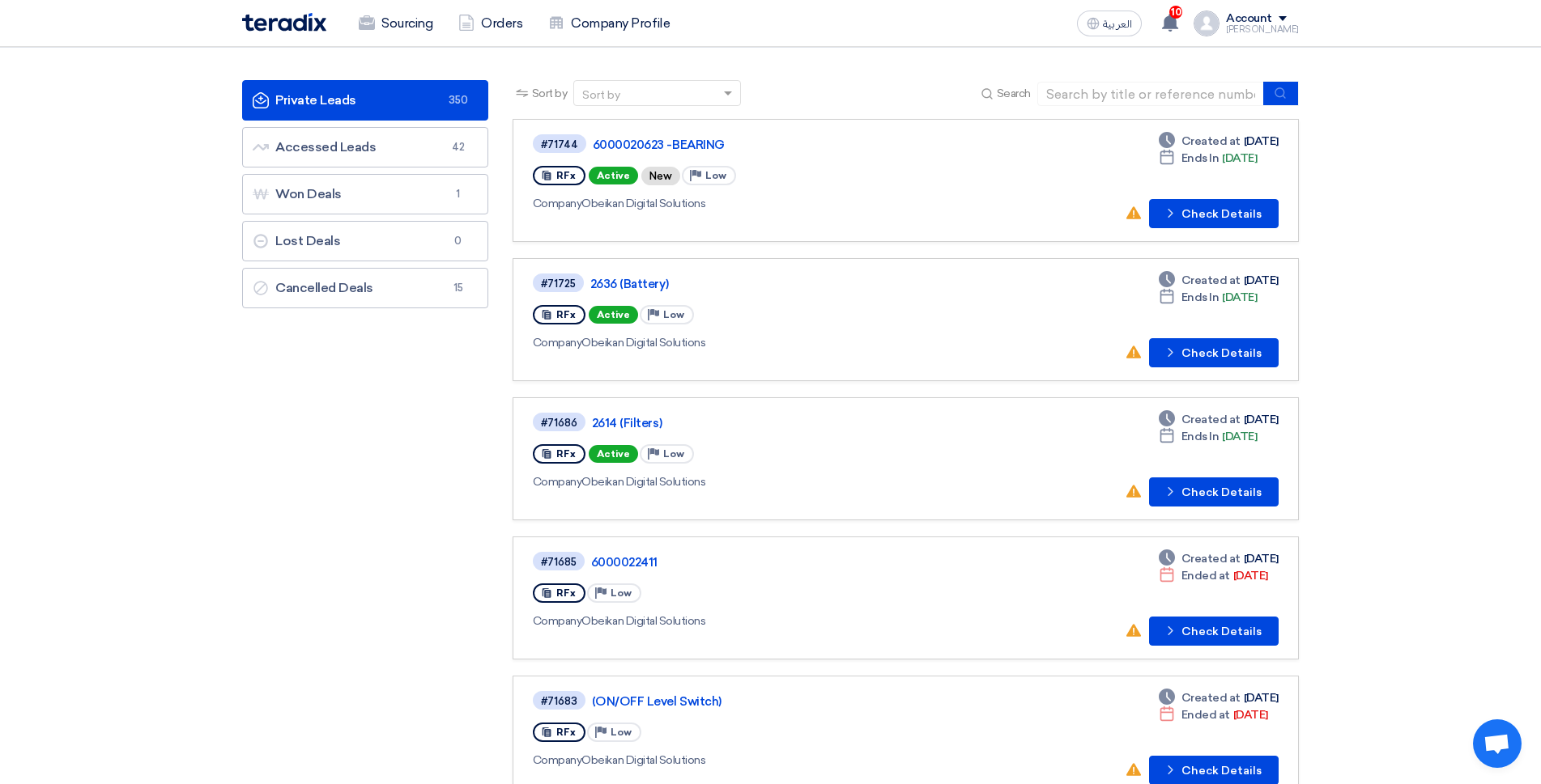
scroll to position [81, 0]
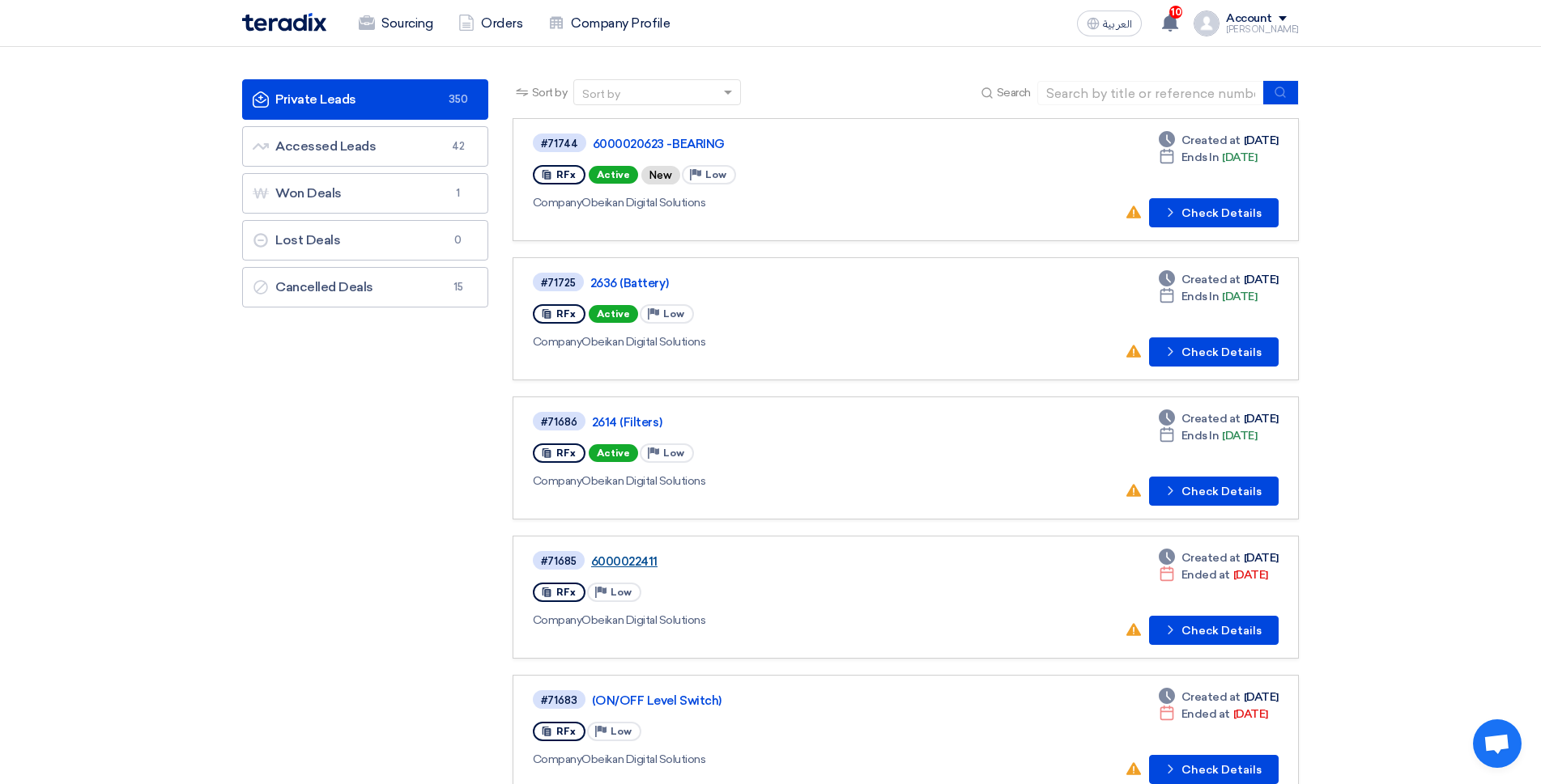
click at [600, 557] on link "6000022411" at bounding box center [794, 562] width 405 height 15
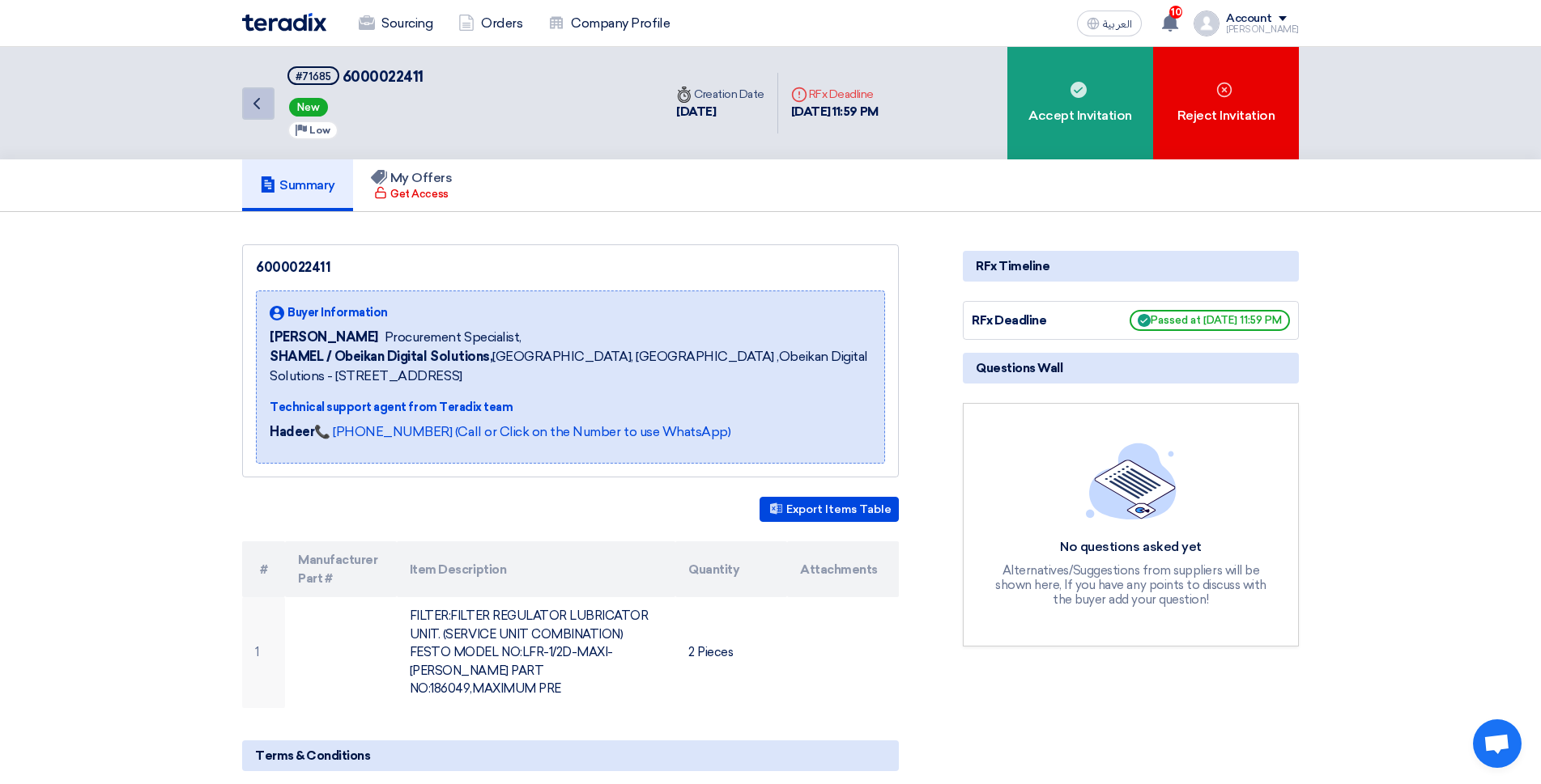
click at [255, 112] on icon "Back" at bounding box center [257, 103] width 20 height 20
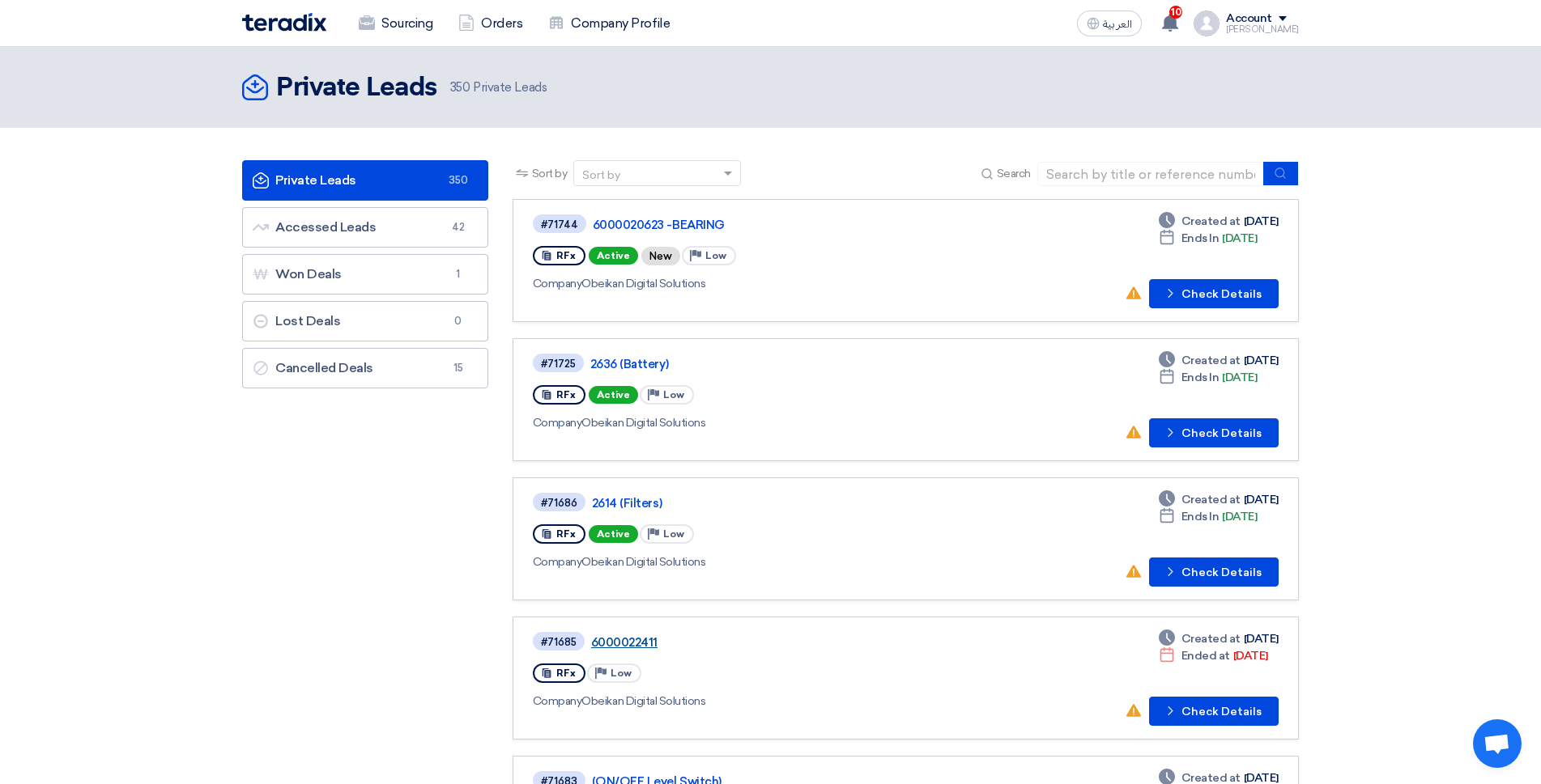
click at [649, 641] on link "6000022411" at bounding box center [794, 643] width 405 height 15
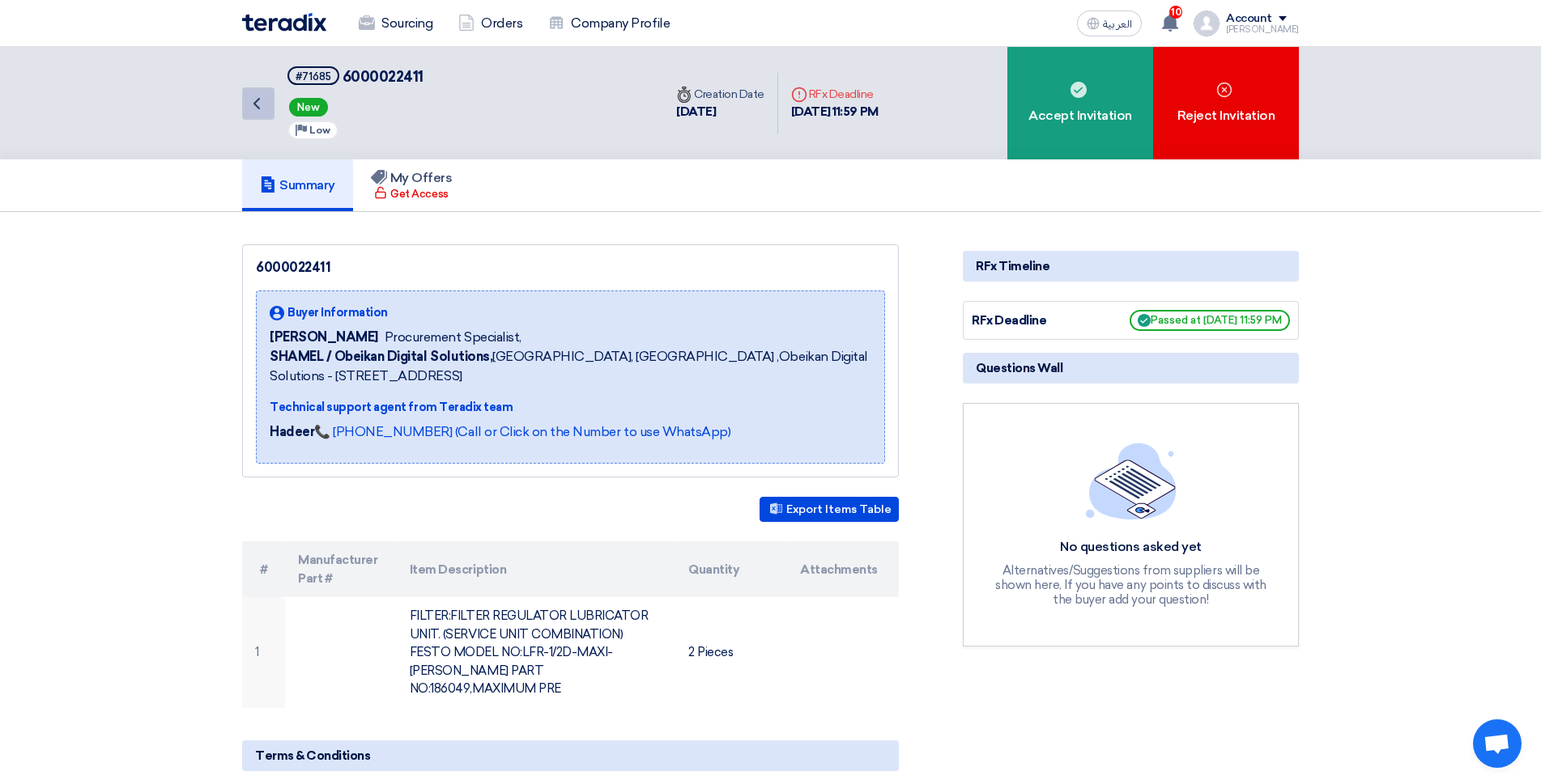
click at [255, 101] on icon "Back" at bounding box center [257, 103] width 20 height 20
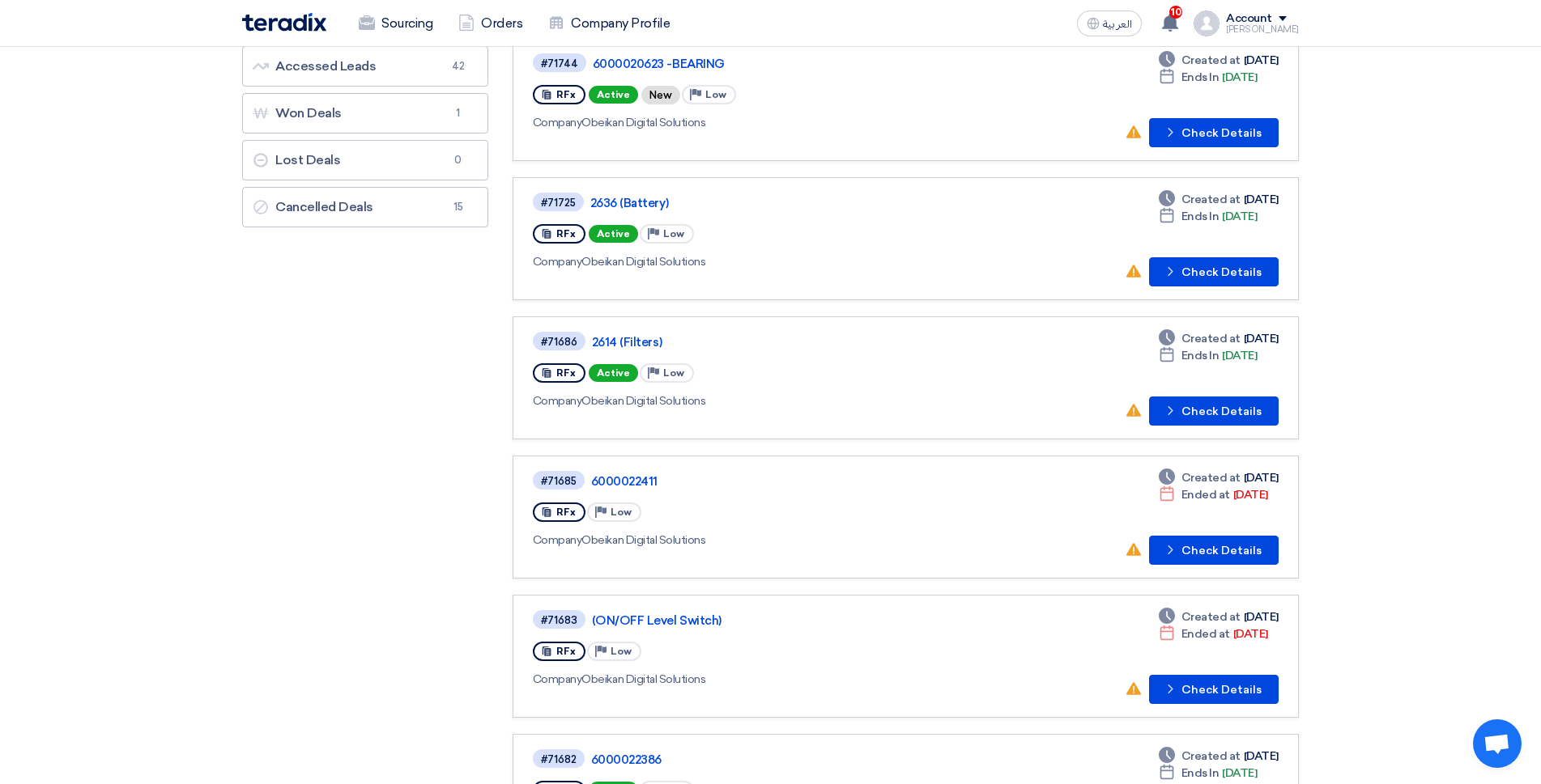
scroll to position [162, 0]
click at [669, 625] on link "(ON/OFF Level Switch)" at bounding box center [795, 621] width 405 height 15
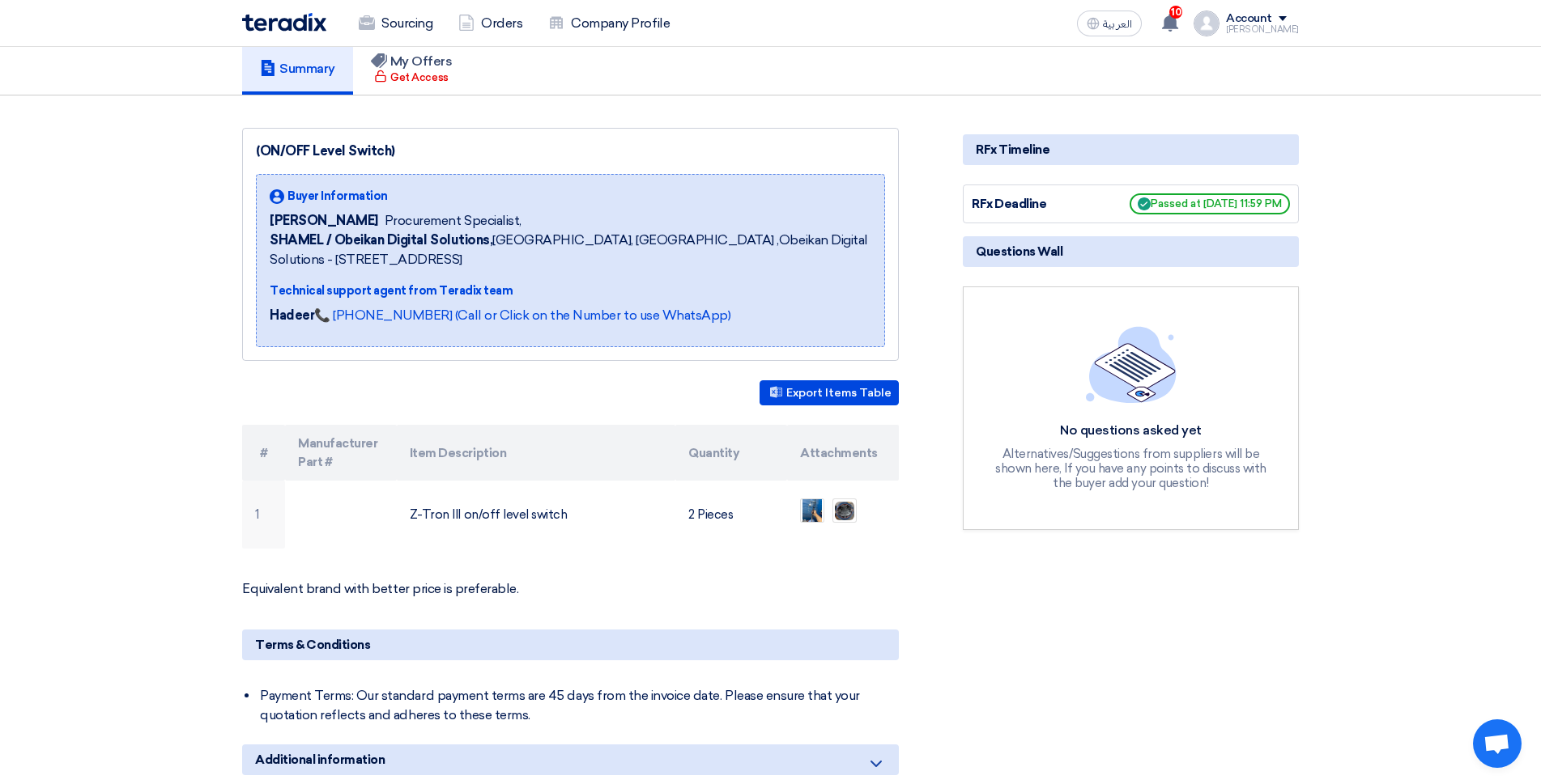
scroll to position [162, 0]
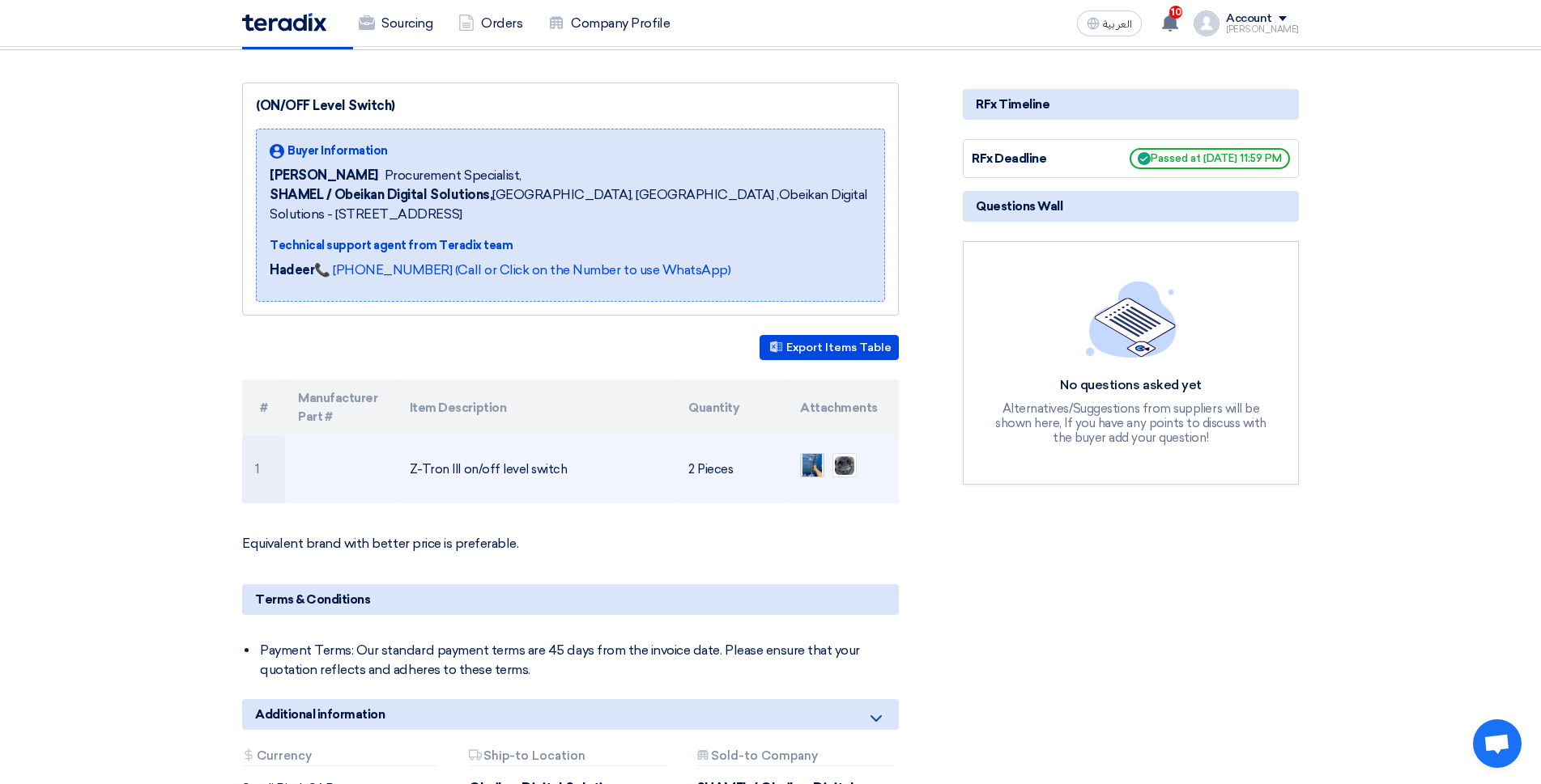
click at [810, 466] on img at bounding box center [812, 465] width 22 height 38
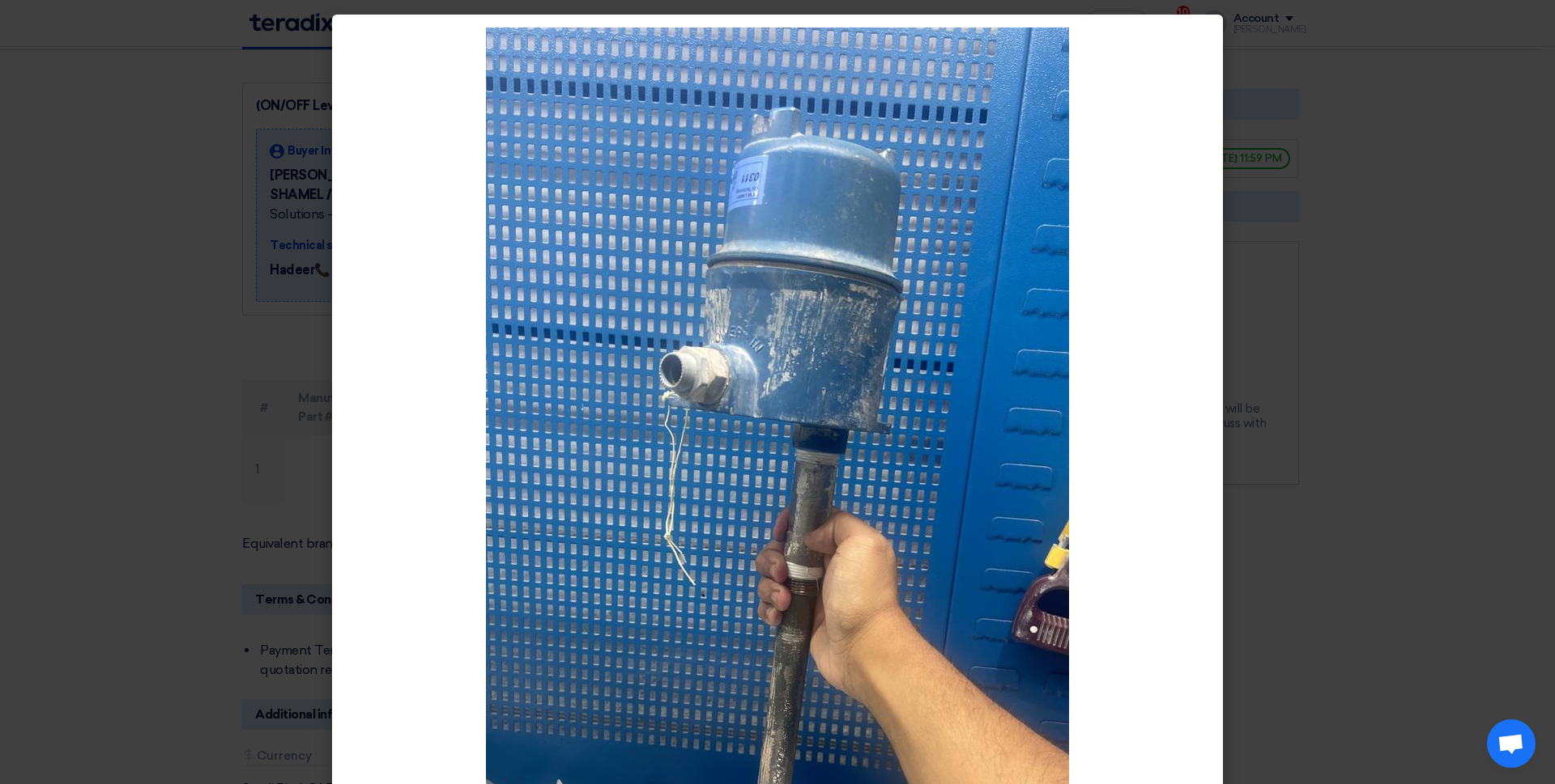
click at [801, 485] on img at bounding box center [777, 545] width 583 height 1036
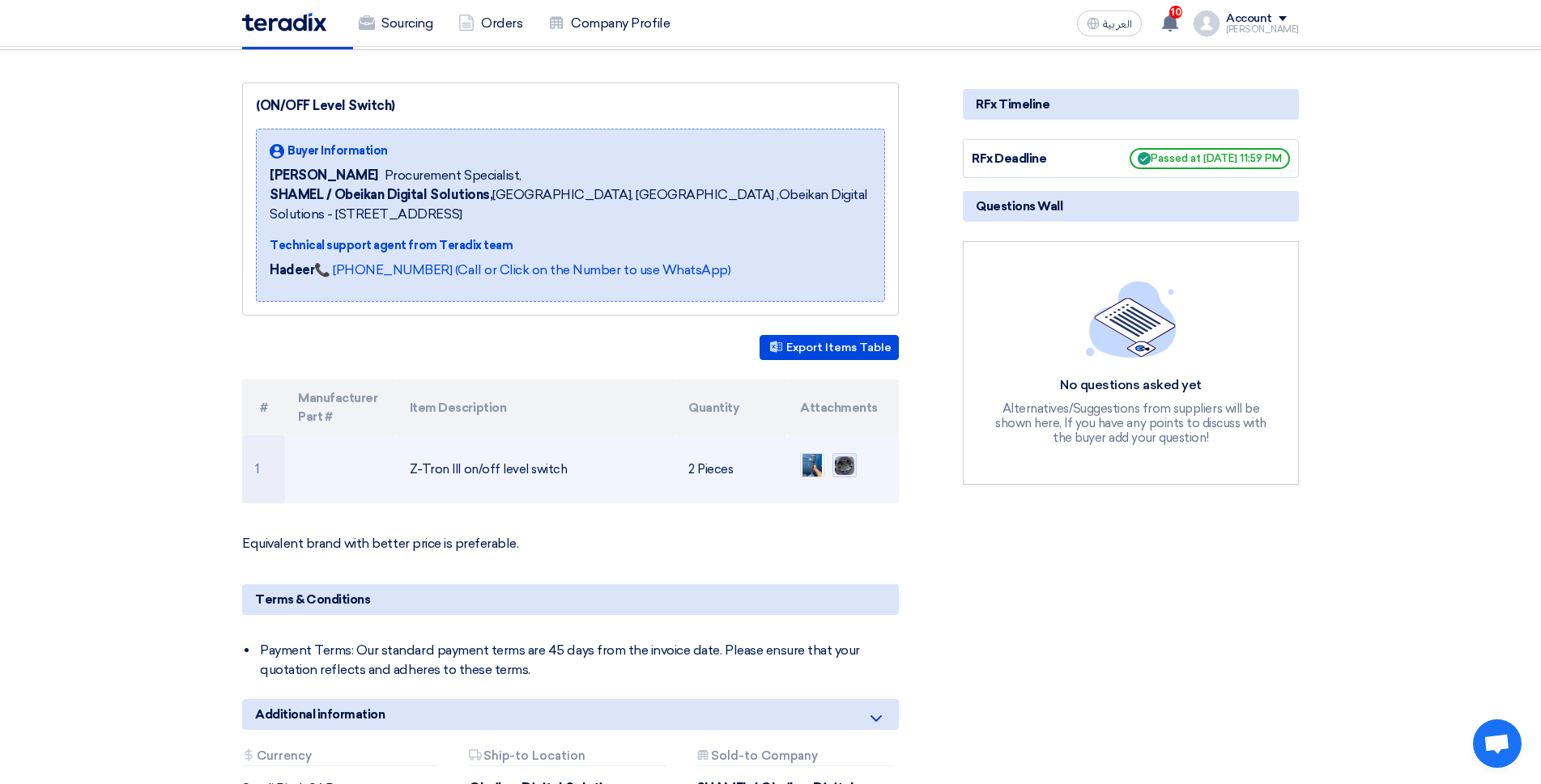
click at [846, 467] on img at bounding box center [845, 466] width 22 height 22
click at [846, 464] on img at bounding box center [845, 466] width 22 height 22
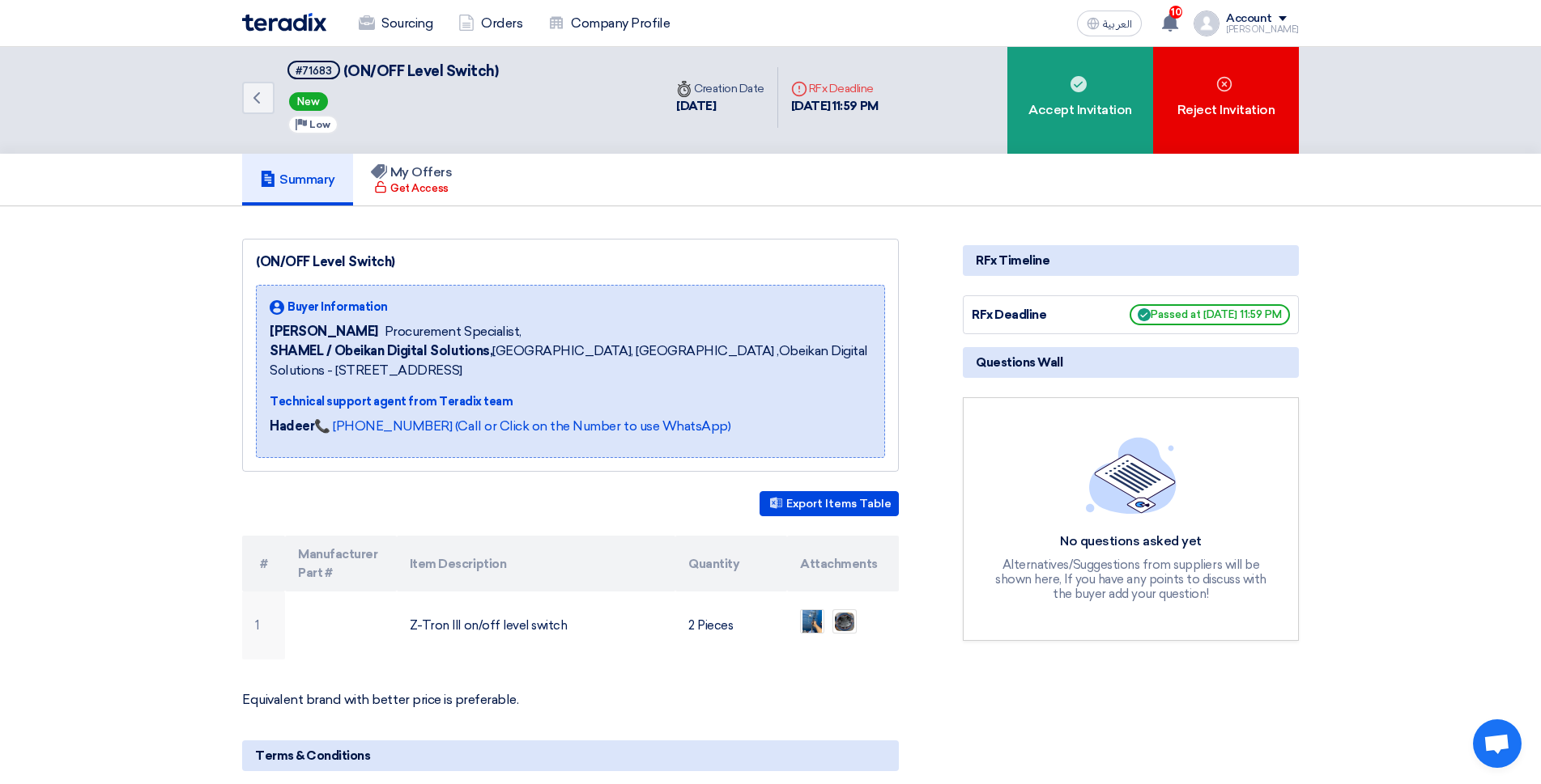
scroll to position [0, 0]
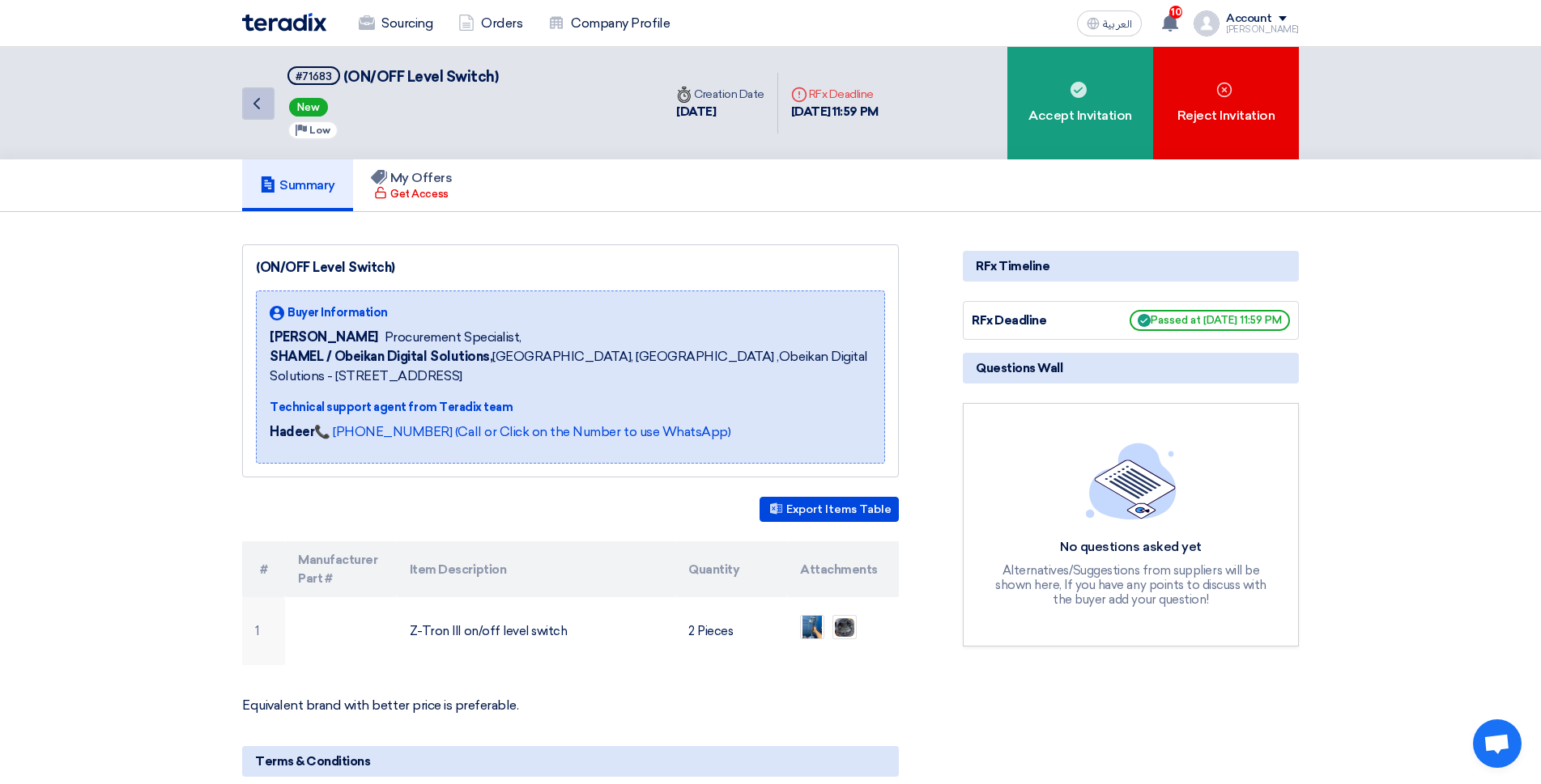
click at [261, 112] on icon "Back" at bounding box center [257, 103] width 20 height 20
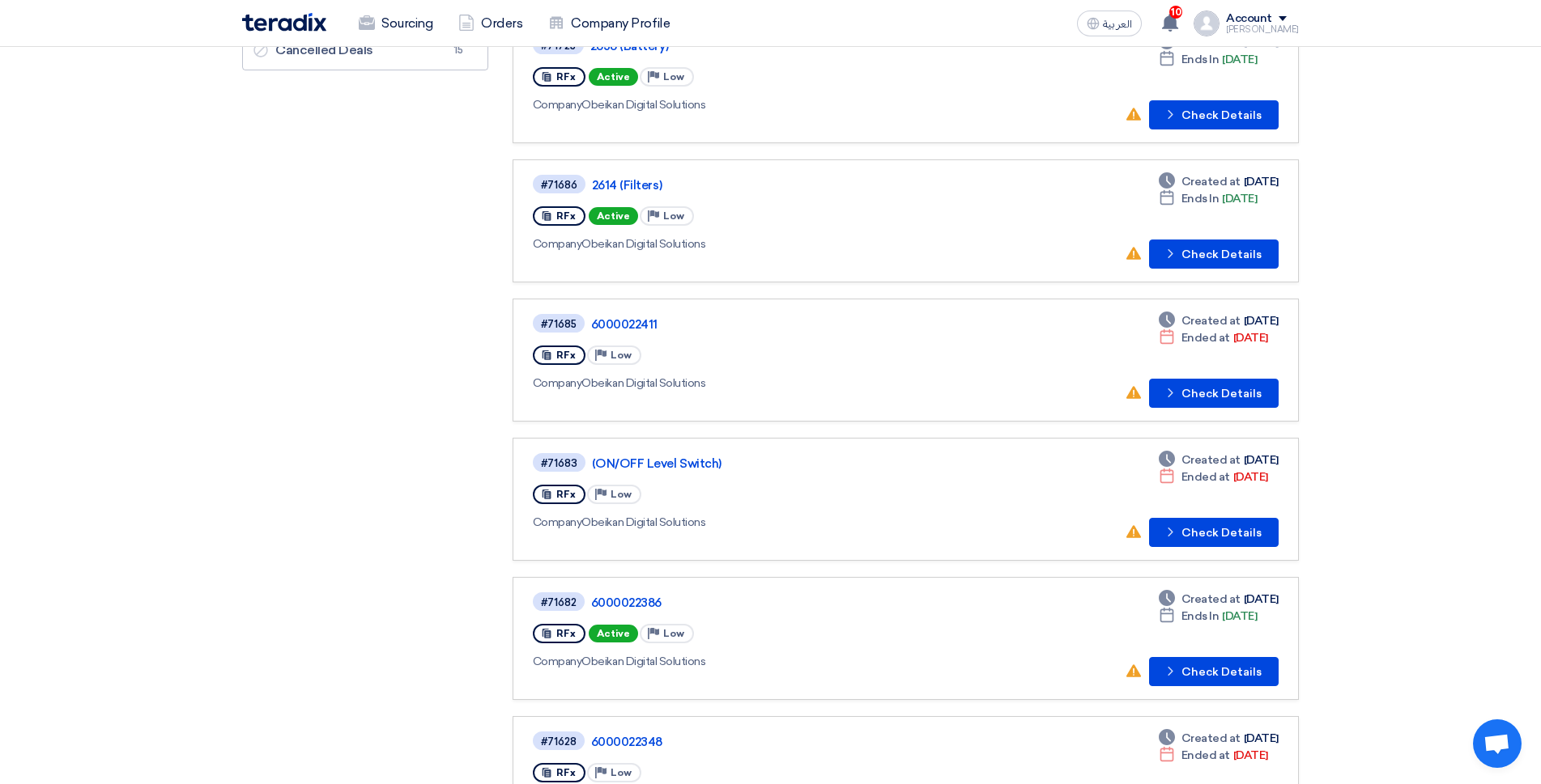
scroll to position [324, 0]
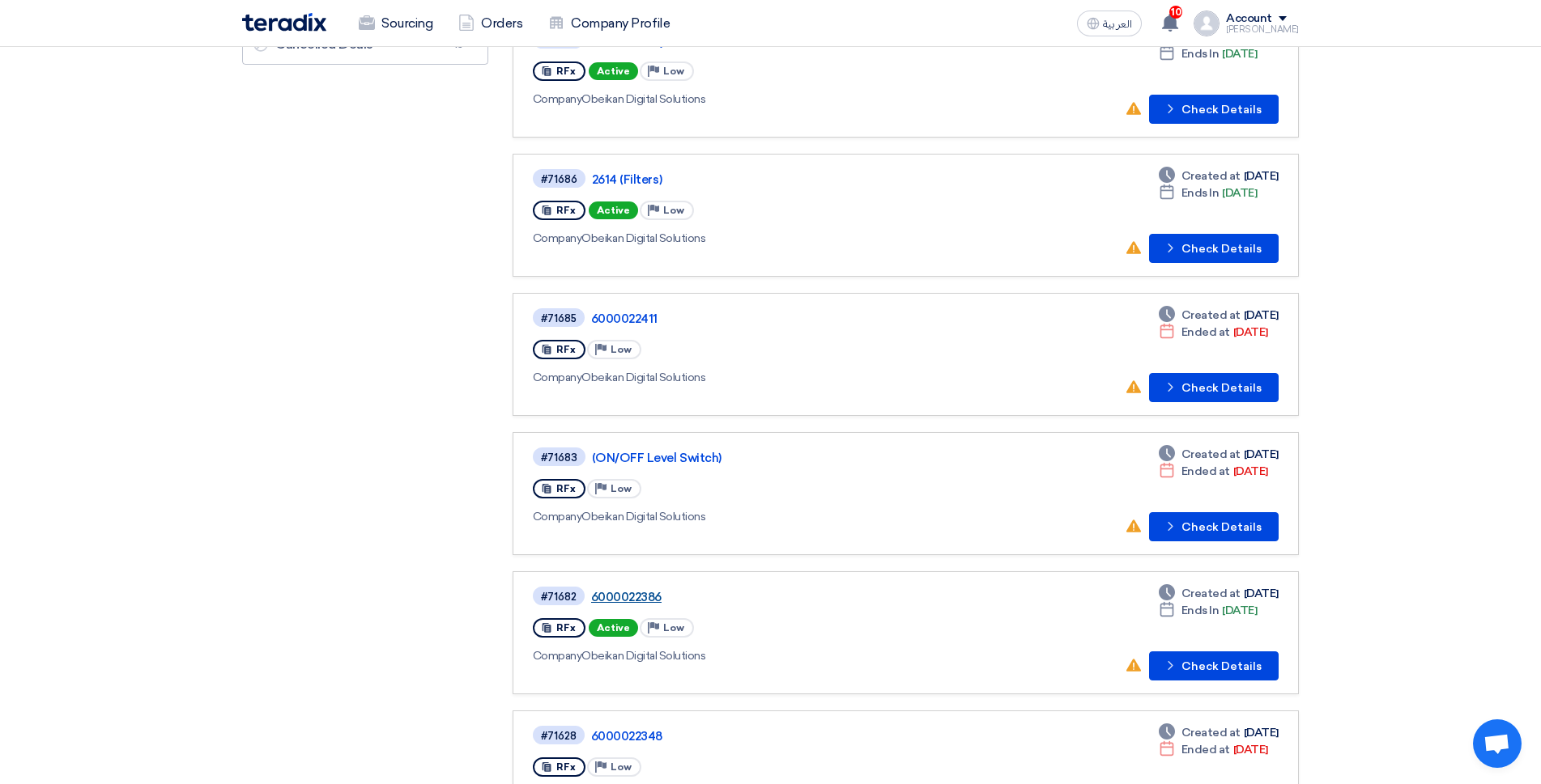
click at [615, 595] on link "6000022386" at bounding box center [794, 597] width 405 height 15
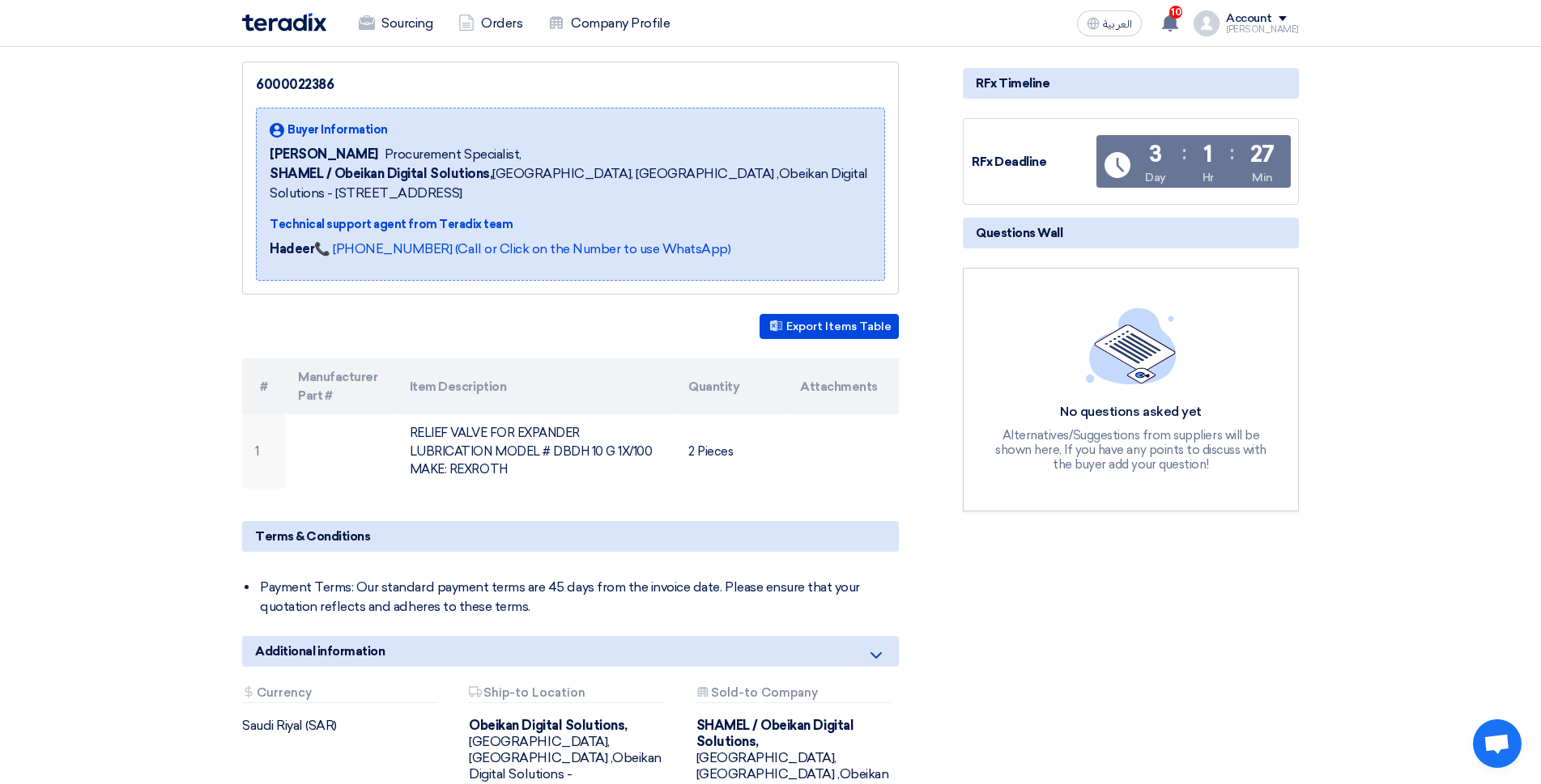
scroll to position [405, 0]
